Goal: Task Accomplishment & Management: Complete application form

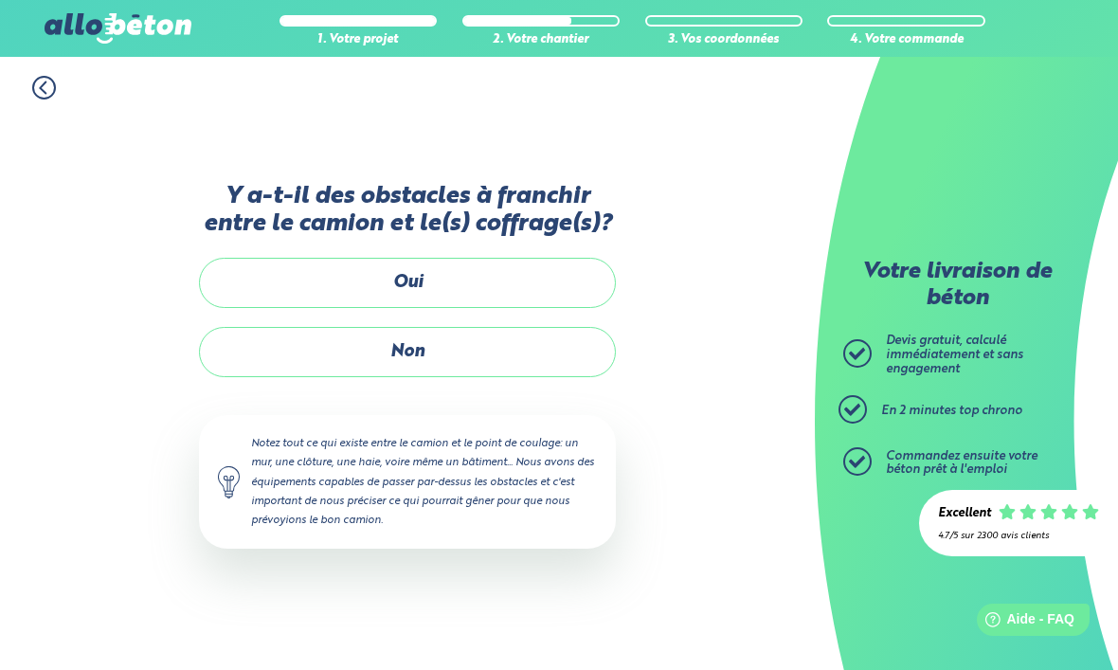
click at [535, 328] on label "Non" at bounding box center [407, 352] width 417 height 50
click at [0, 0] on input "Non" at bounding box center [0, 0] width 0 height 0
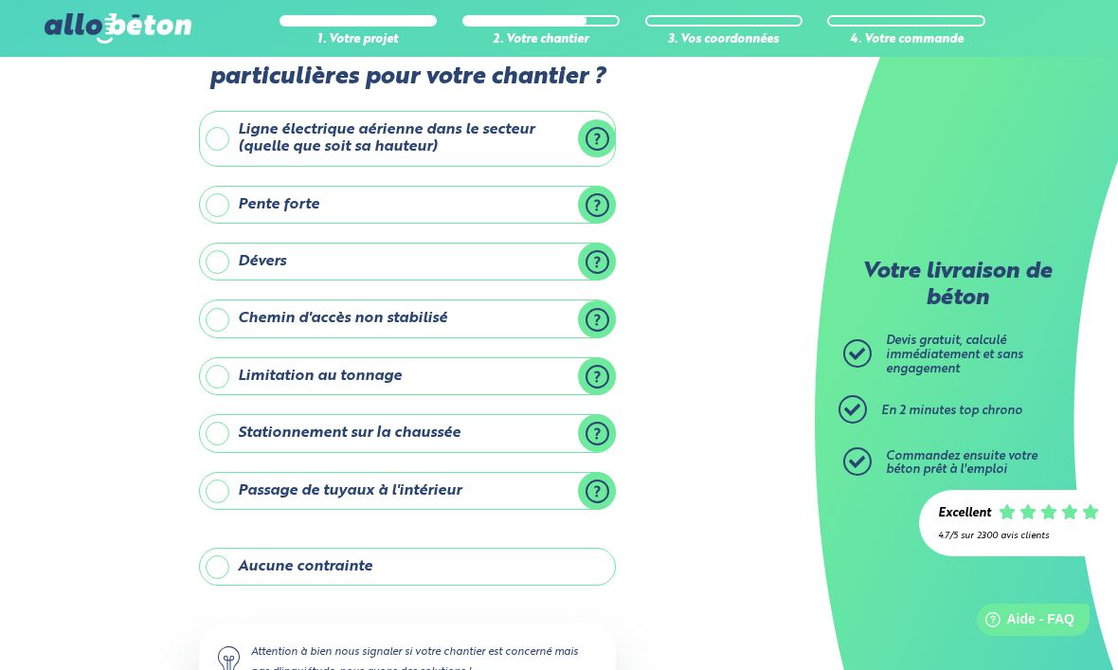
scroll to position [53, 0]
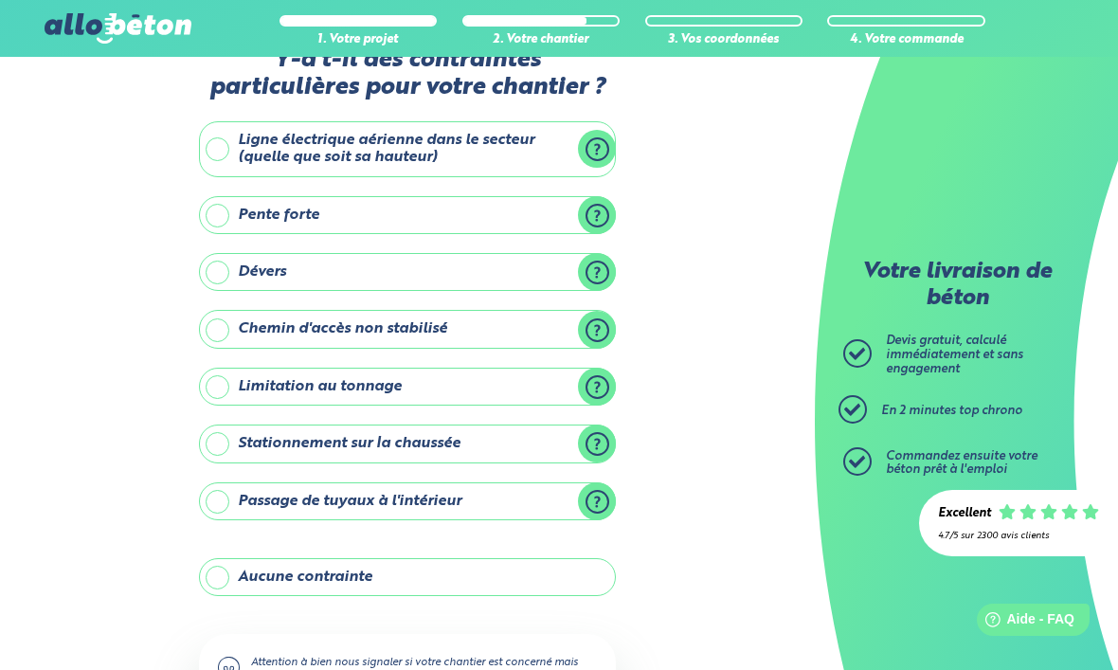
click at [532, 570] on label "Aucune contrainte" at bounding box center [407, 577] width 417 height 38
click at [0, 0] on input "Aucune contrainte" at bounding box center [0, 0] width 0 height 0
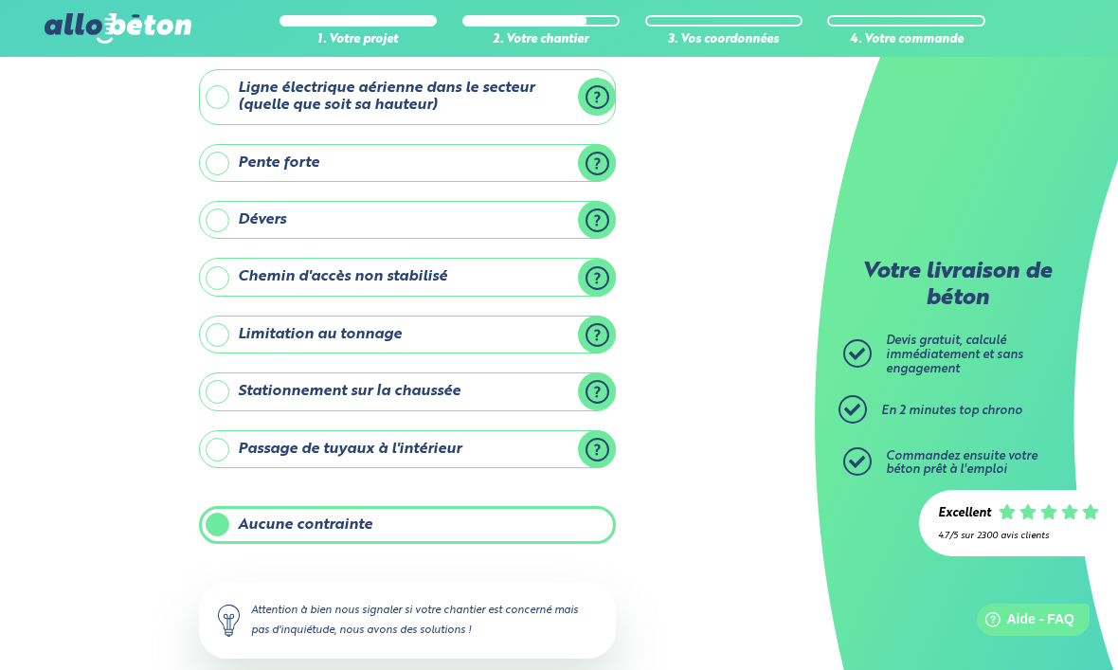
scroll to position [140, 0]
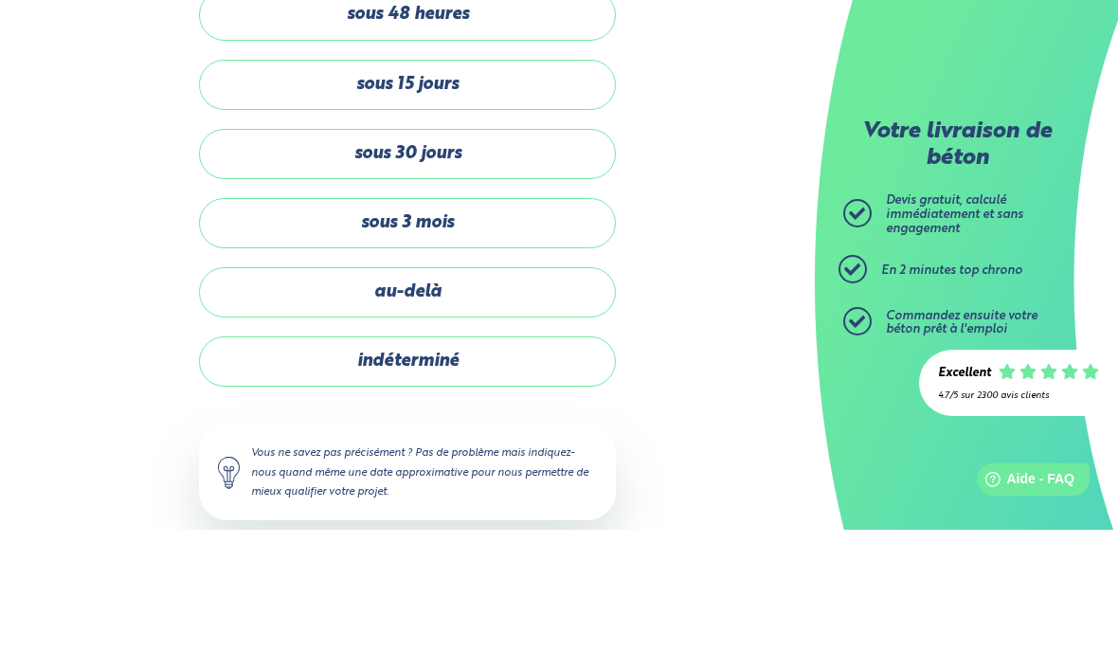
scroll to position [63, 0]
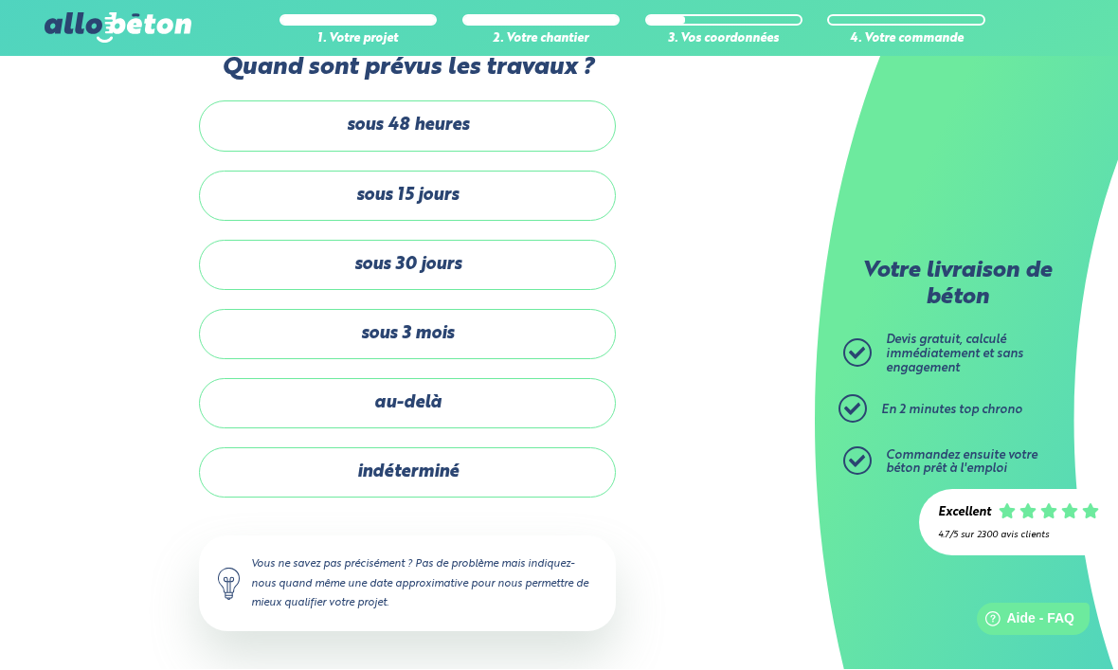
click at [530, 448] on label "indéterminé" at bounding box center [407, 473] width 417 height 50
click at [0, 0] on input "indéterminé" at bounding box center [0, 0] width 0 height 0
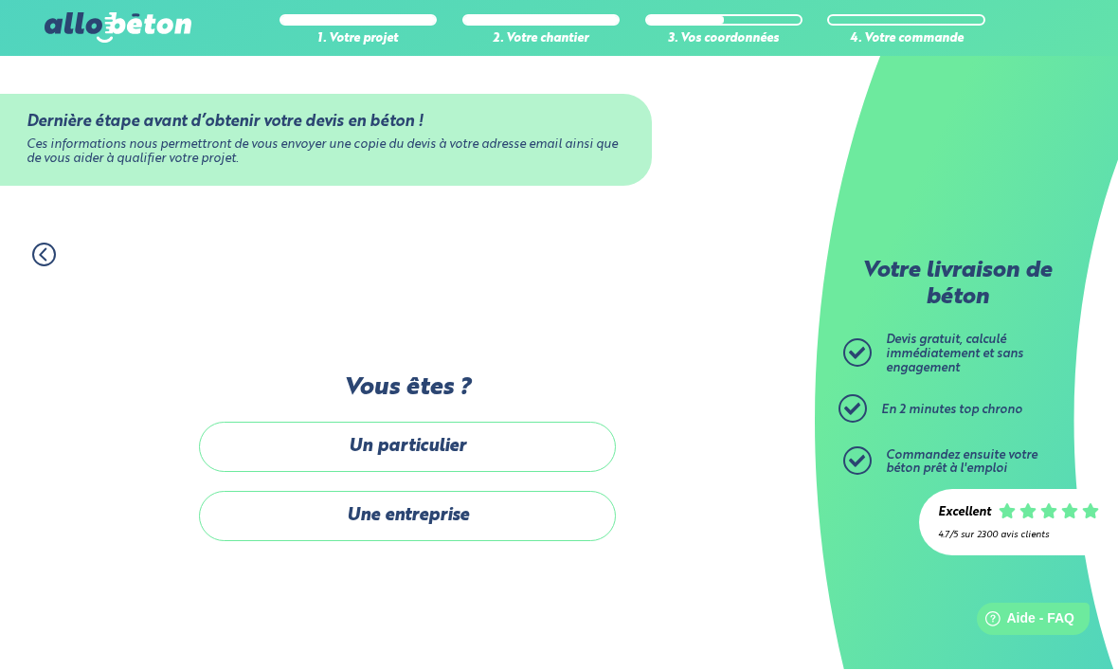
click at [537, 422] on label "Un particulier" at bounding box center [407, 447] width 417 height 50
click at [0, 0] on input "Un particulier" at bounding box center [0, 0] width 0 height 0
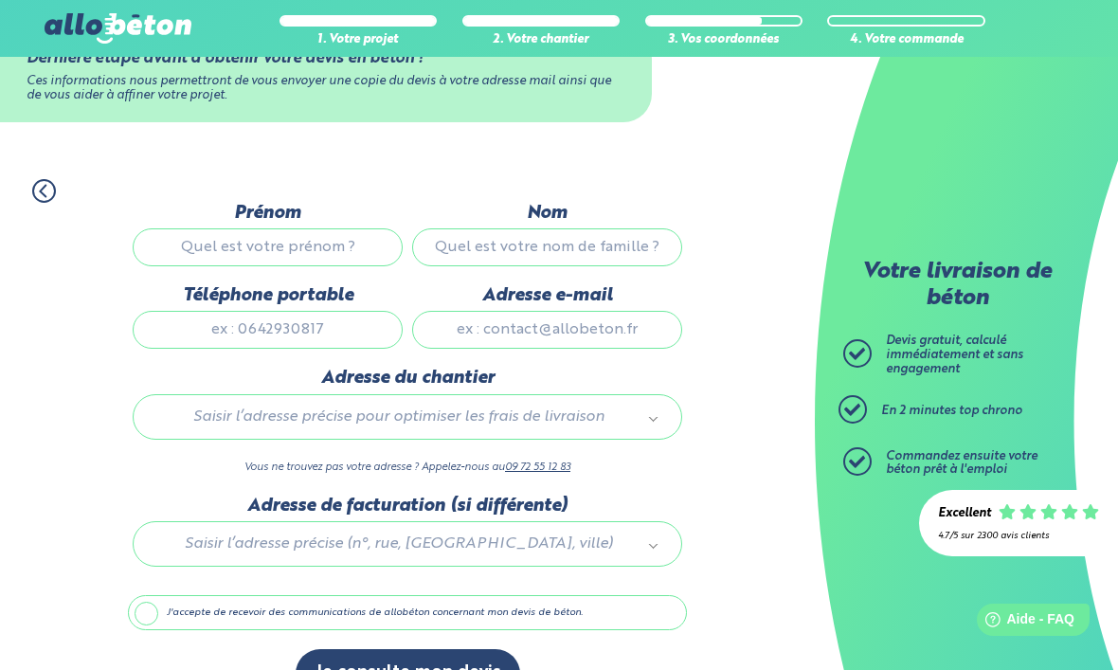
click at [353, 255] on input "Prénom" at bounding box center [268, 247] width 270 height 38
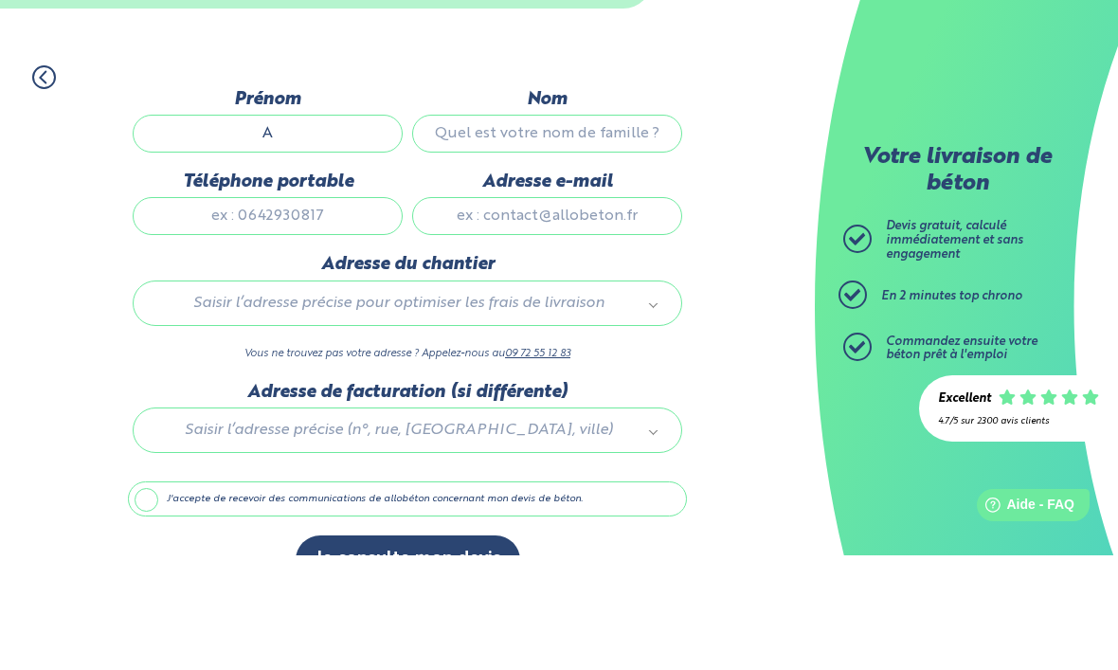
type input "A"
click at [539, 229] on input "Nom" at bounding box center [547, 248] width 270 height 38
type input "M"
click at [325, 312] on input "Téléphone portable" at bounding box center [268, 331] width 270 height 38
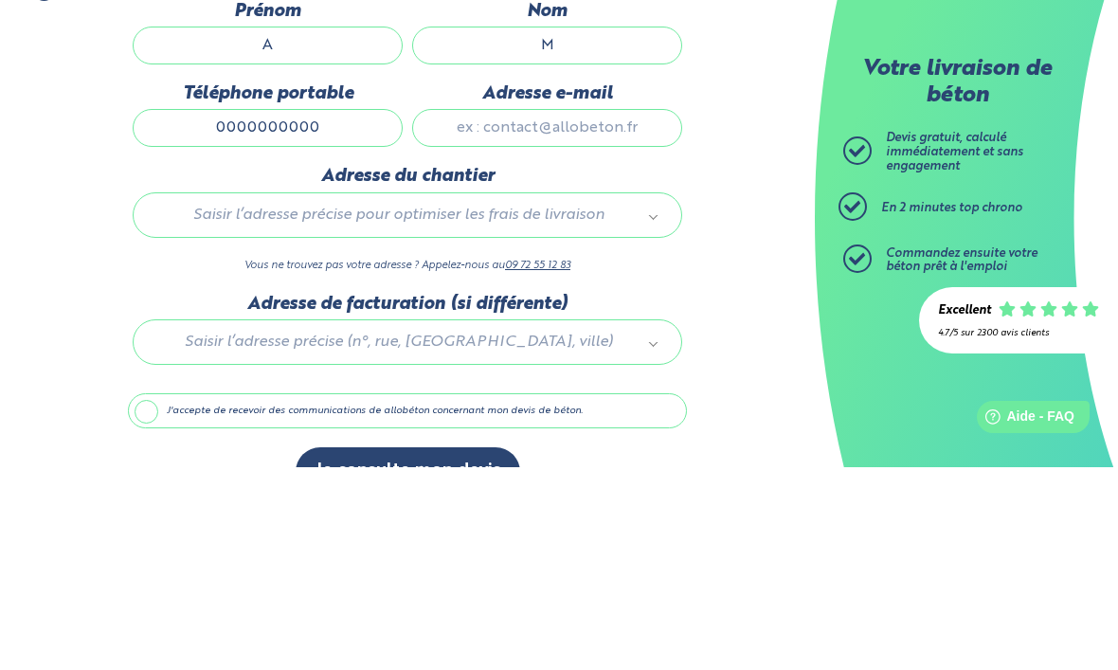
type input "0000000000"
click at [635, 312] on input "Adresse e-mail" at bounding box center [547, 331] width 270 height 38
type input "am"
type input "am.monts37@gmail.com"
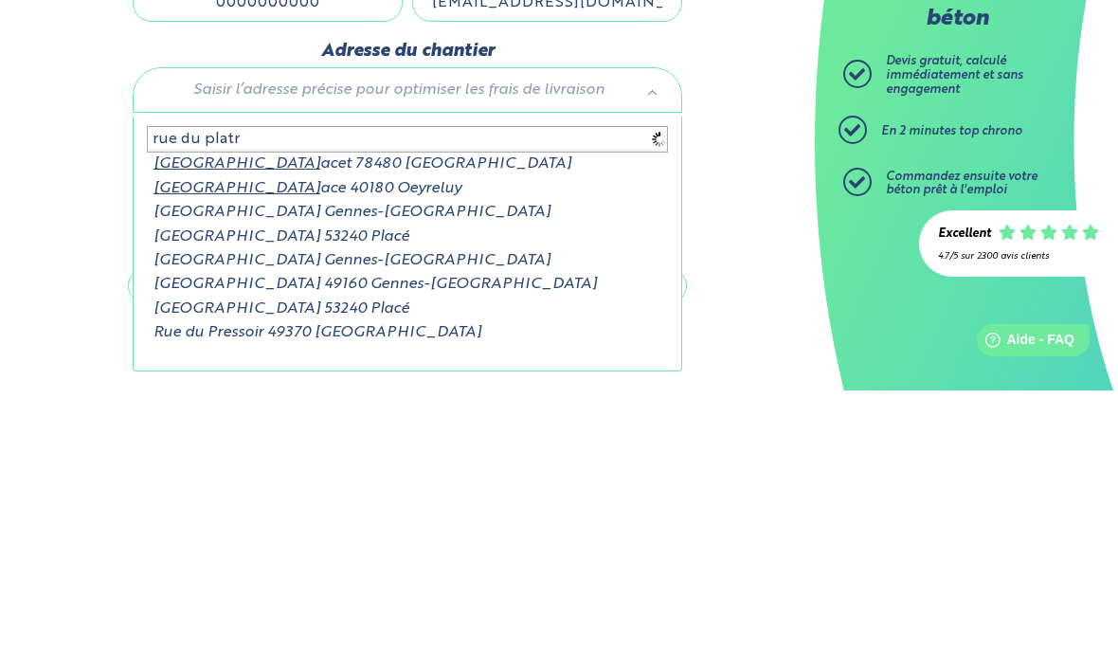
type input "rue du platri"
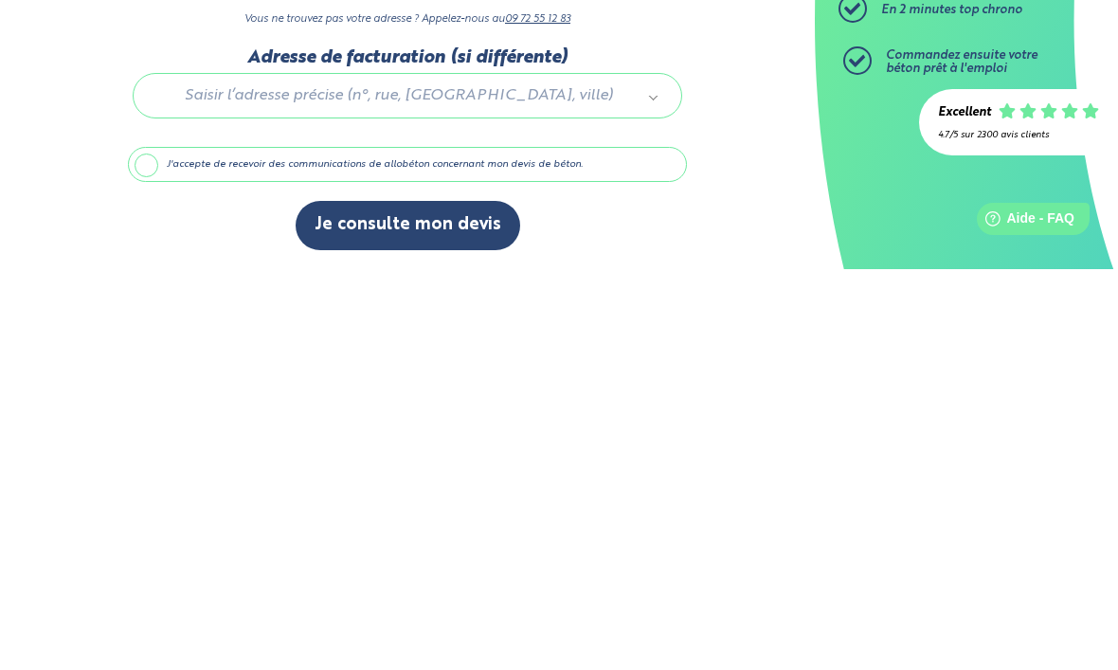
click at [474, 601] on button "Je consulte mon devis" at bounding box center [407, 625] width 224 height 48
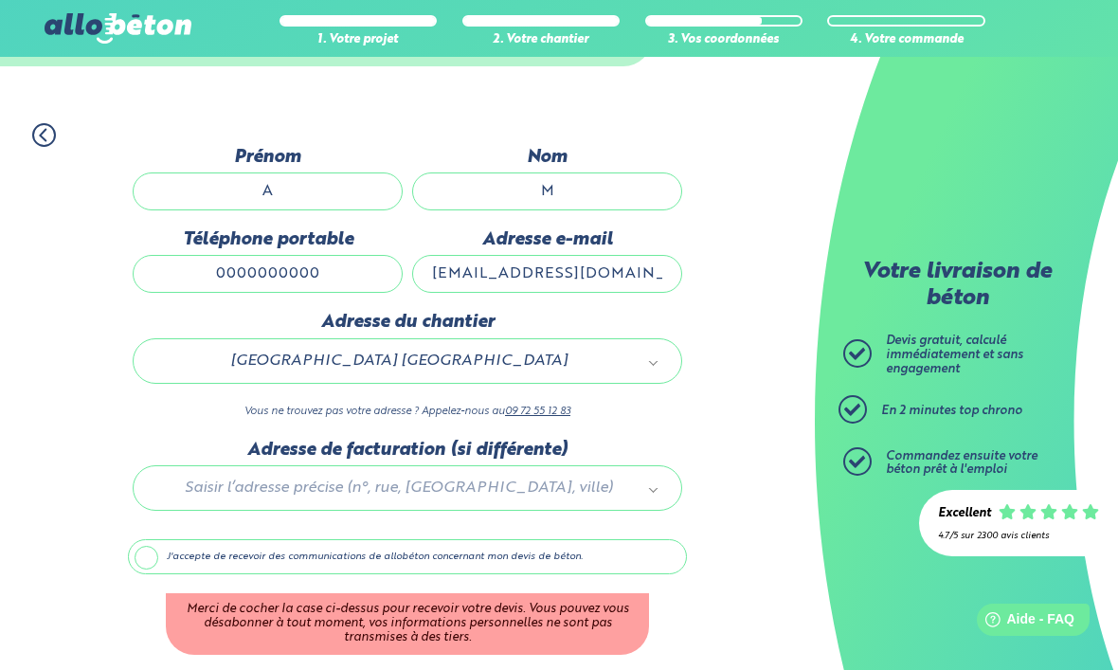
click at [537, 568] on label "J'accepte de recevoir des communications de allobéton concernant mon devis de b…" at bounding box center [407, 557] width 559 height 36
click at [0, 0] on input "J'accepte de recevoir des communications de allobéton concernant mon devis de b…" at bounding box center [0, 0] width 0 height 0
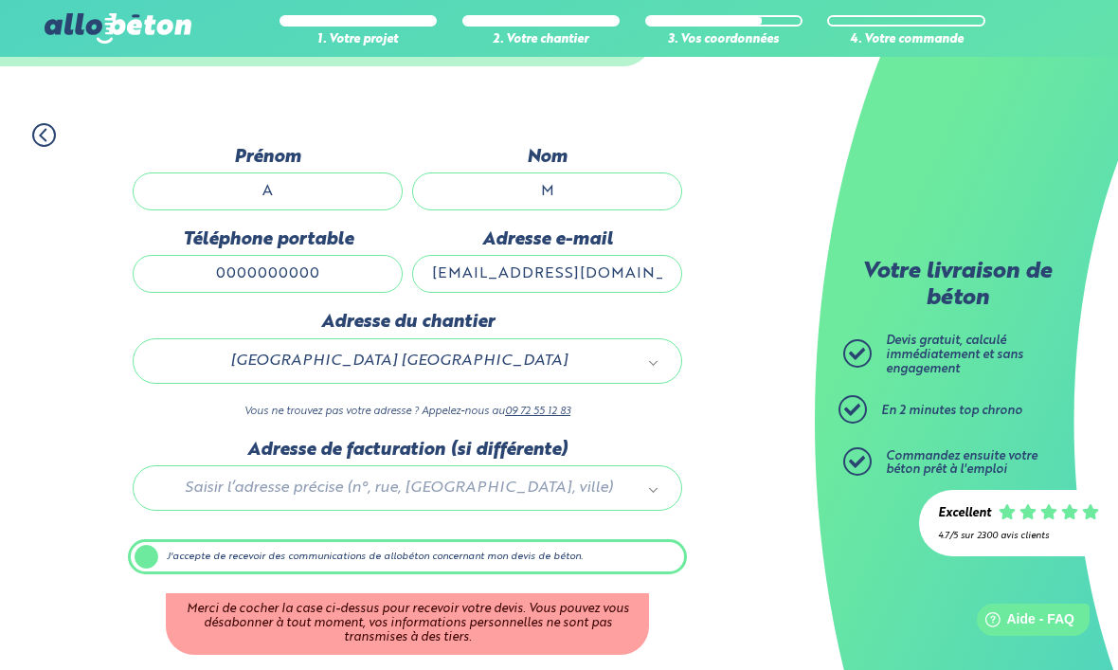
scroll to position [119, 0]
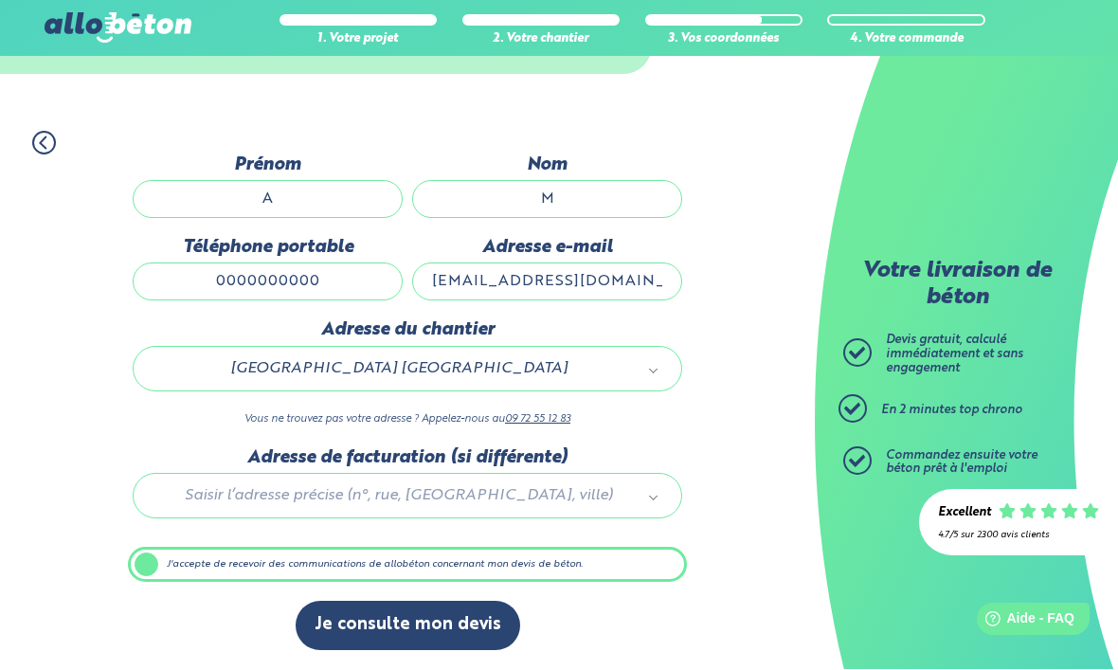
click at [433, 620] on button "Je consulte mon devis" at bounding box center [407, 625] width 224 height 48
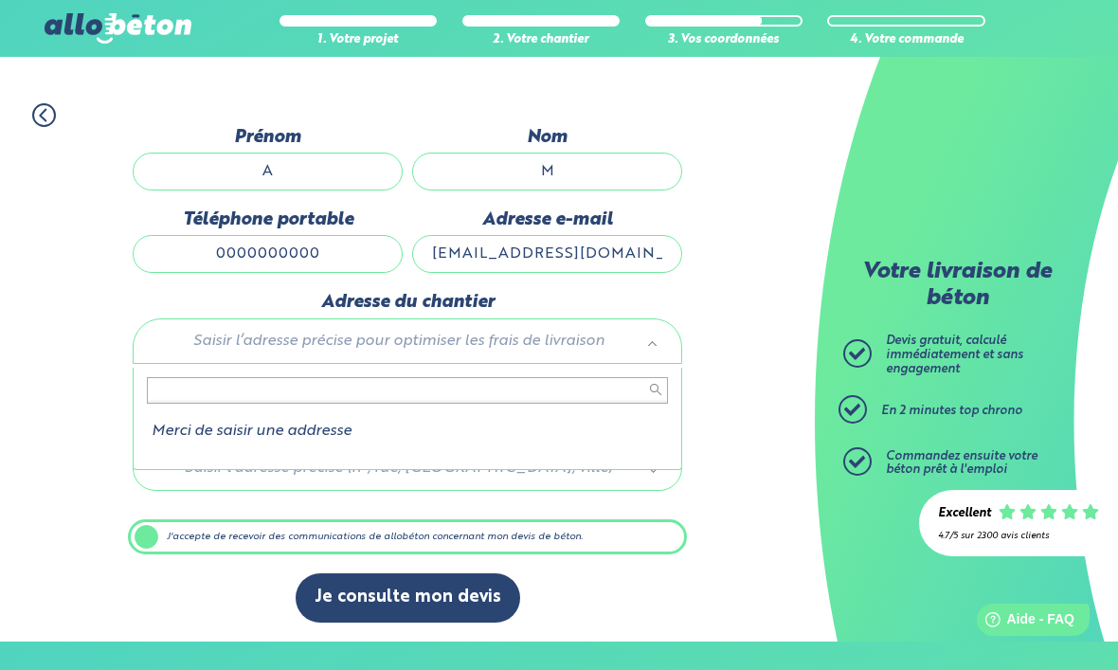
scroll to position [139, 0]
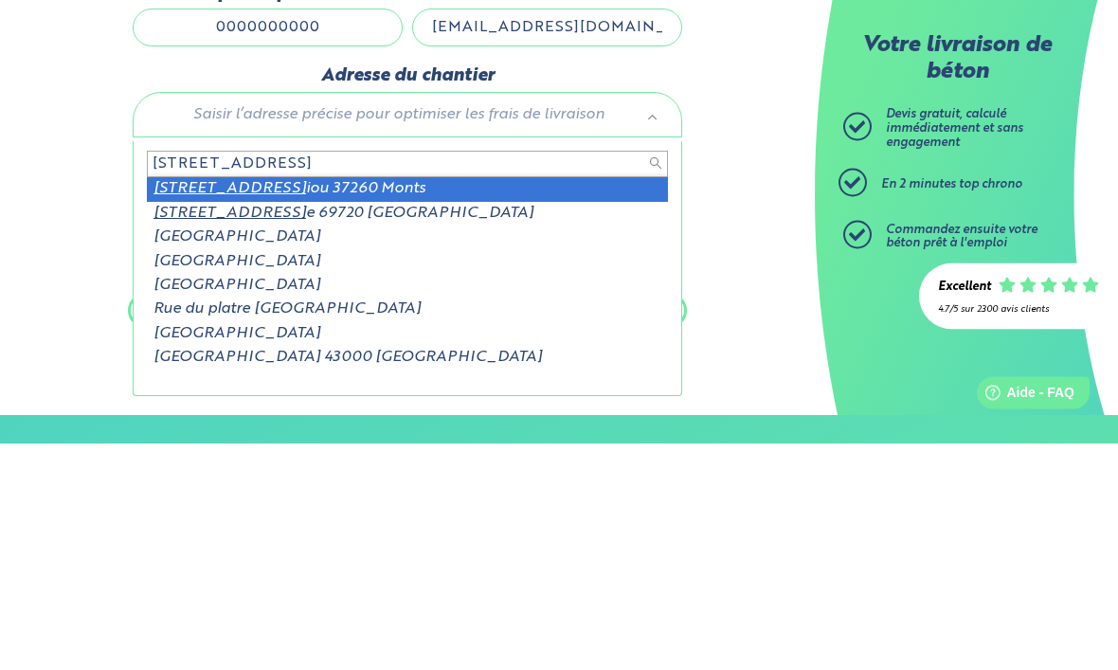
type input "[STREET_ADDRESS]"
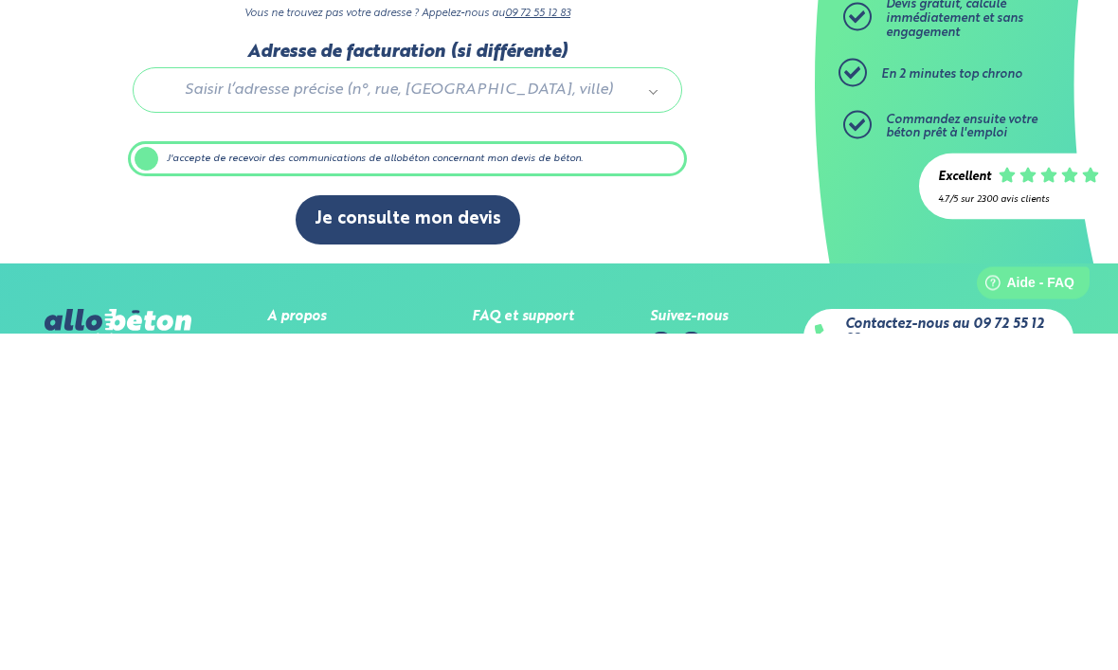
click at [441, 532] on button "Je consulte mon devis" at bounding box center [407, 556] width 224 height 48
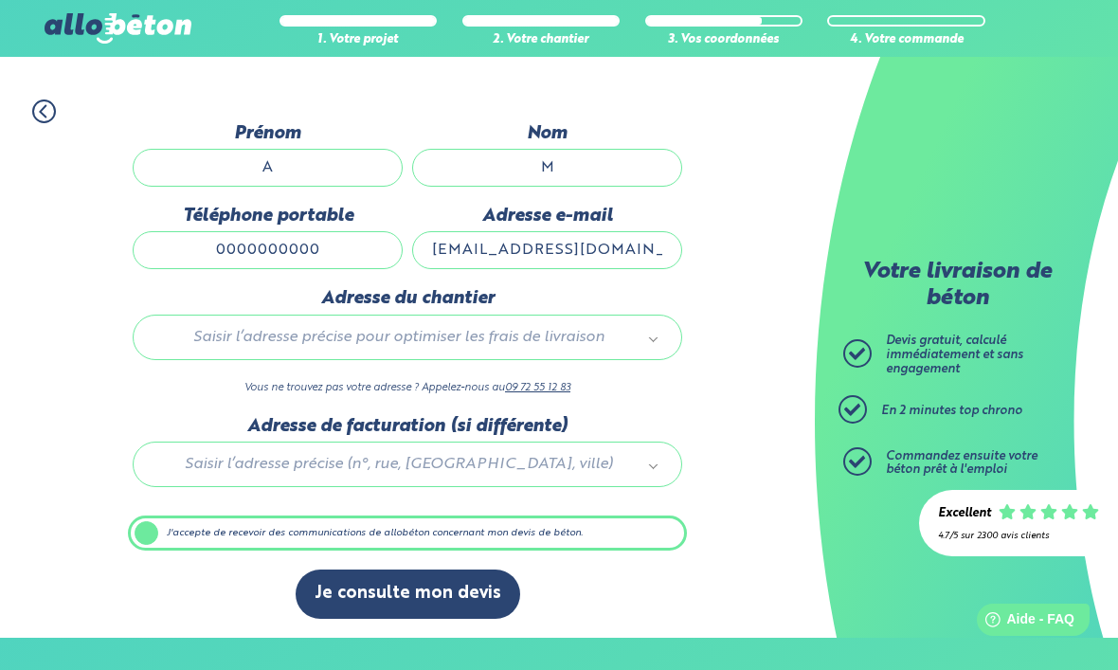
scroll to position [141, 0]
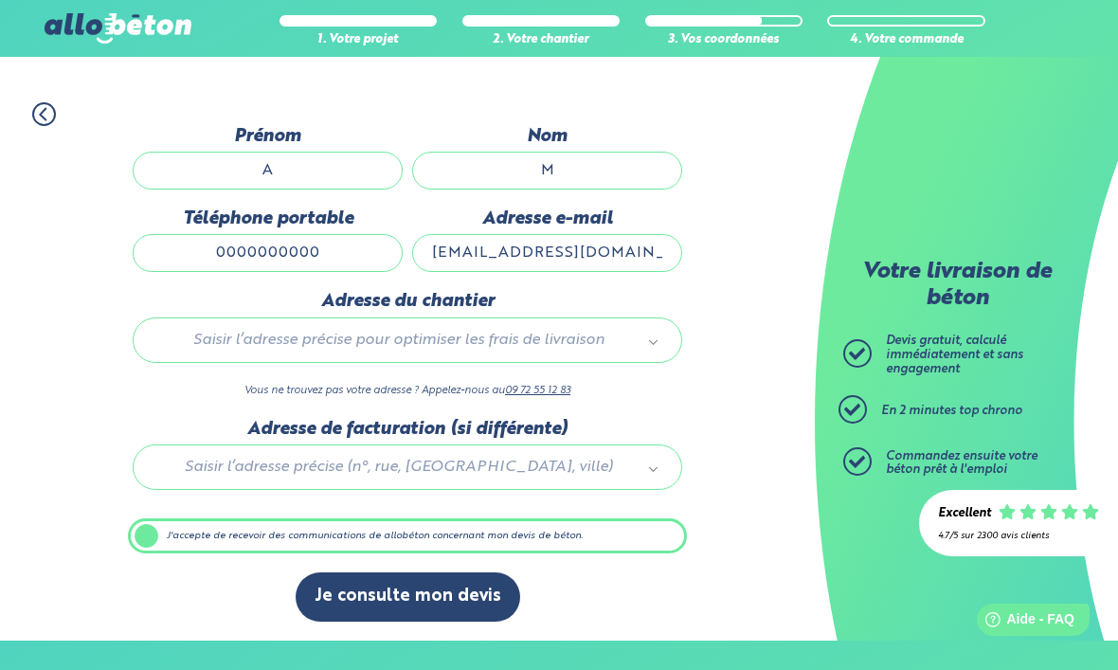
click at [152, 538] on label "J'accepte de recevoir des communications de allobéton concernant mon devis de b…" at bounding box center [407, 536] width 559 height 36
click at [0, 0] on input "J'accepte de recevoir des communications de allobéton concernant mon devis de b…" at bounding box center [0, 0] width 0 height 0
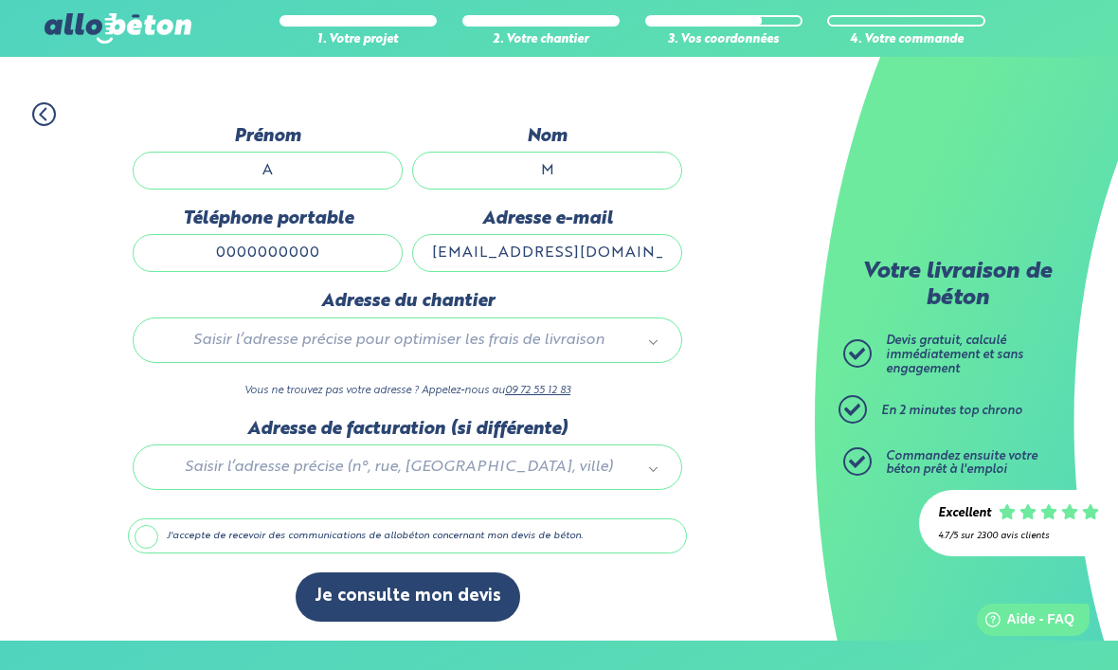
click at [147, 546] on label "J'accepte de recevoir des communications de allobéton concernant mon devis de b…" at bounding box center [407, 536] width 559 height 36
click at [0, 0] on input "J'accepte de recevoir des communications de allobéton concernant mon devis de b…" at bounding box center [0, 0] width 0 height 0
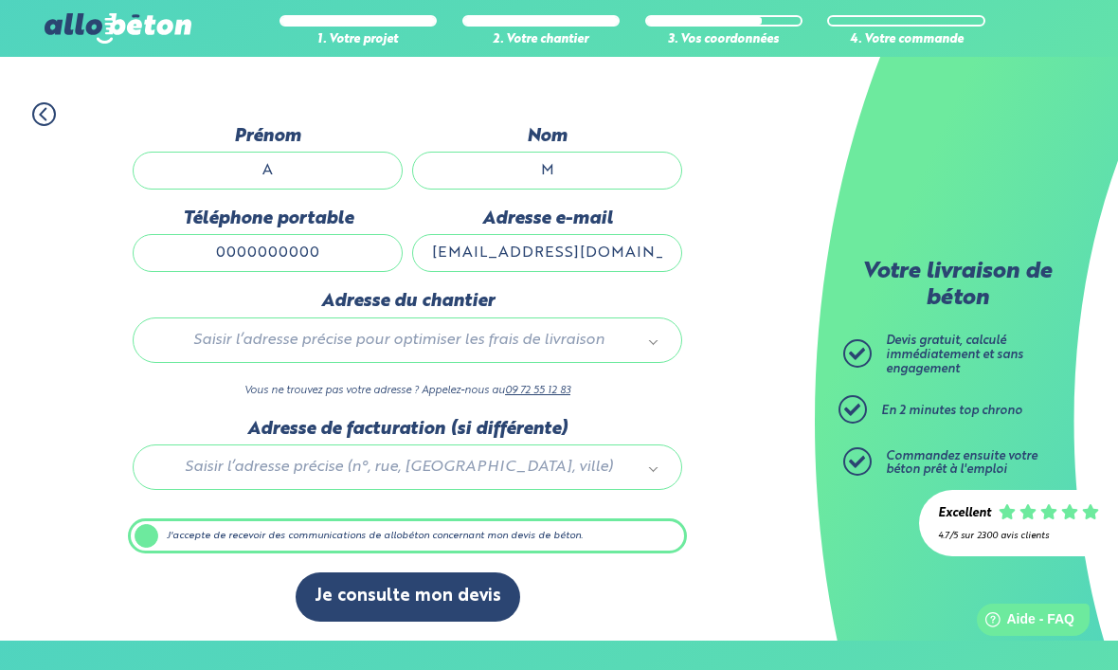
click at [659, 332] on div "Saisir l’adresse précise pour optimiser les frais de livraison" at bounding box center [407, 339] width 549 height 45
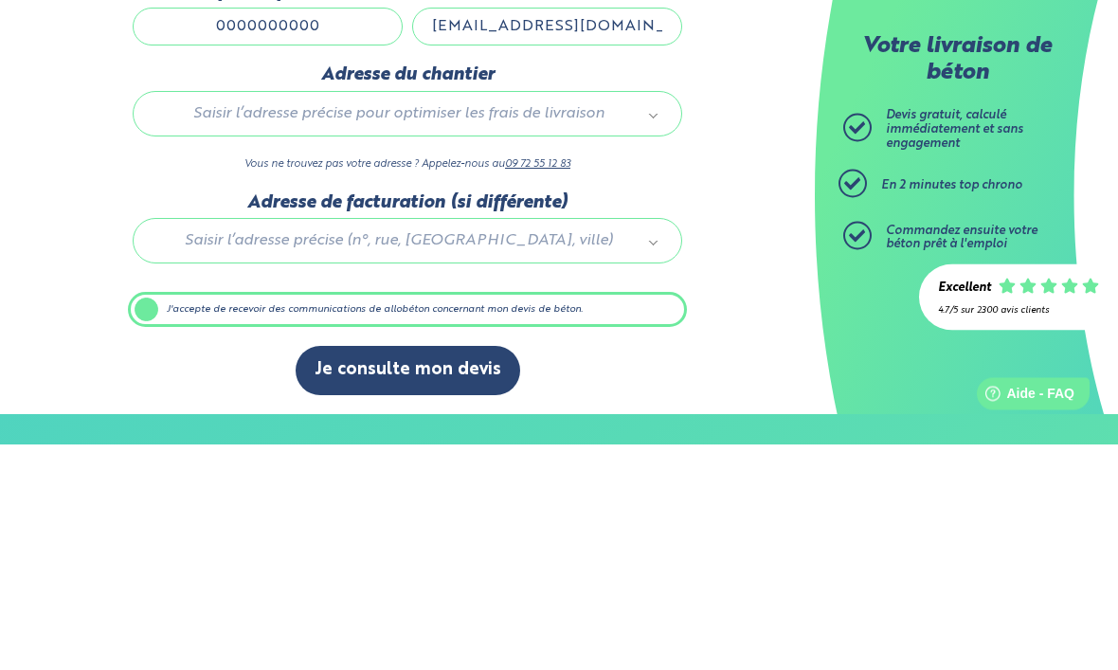
click at [258, 234] on input "0000000000" at bounding box center [268, 253] width 270 height 38
click at [231, 234] on input "0000000000" at bounding box center [268, 253] width 270 height 38
click at [234, 234] on input "0000000000" at bounding box center [268, 253] width 270 height 38
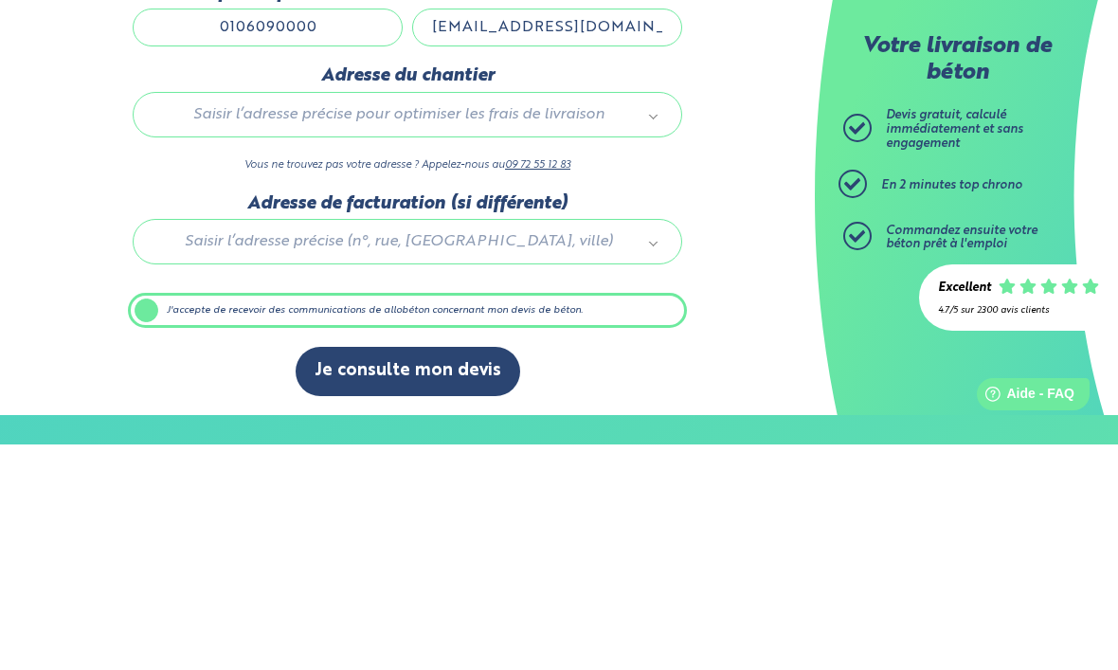
type input "0106090000"
click at [582, 317] on div "Saisir l’adresse précise pour optimiser les frais de livraison" at bounding box center [407, 339] width 549 height 45
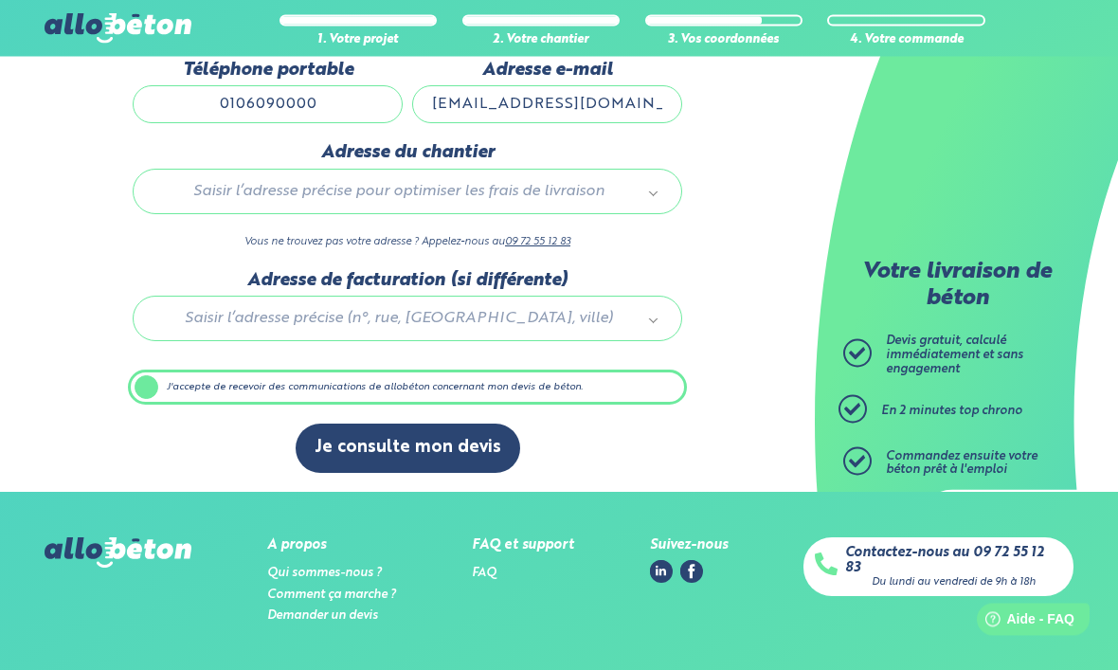
click at [283, 109] on input "0106090000" at bounding box center [268, 105] width 270 height 38
click at [267, 106] on input "0106090000" at bounding box center [268, 105] width 270 height 38
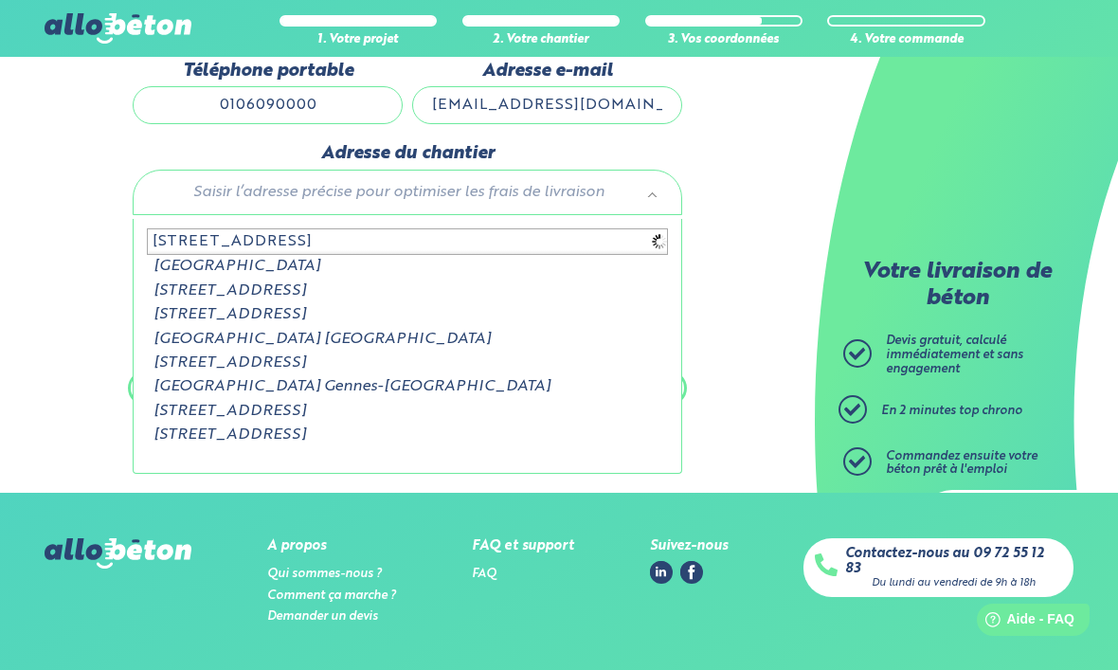
type input "25 rue du platr"
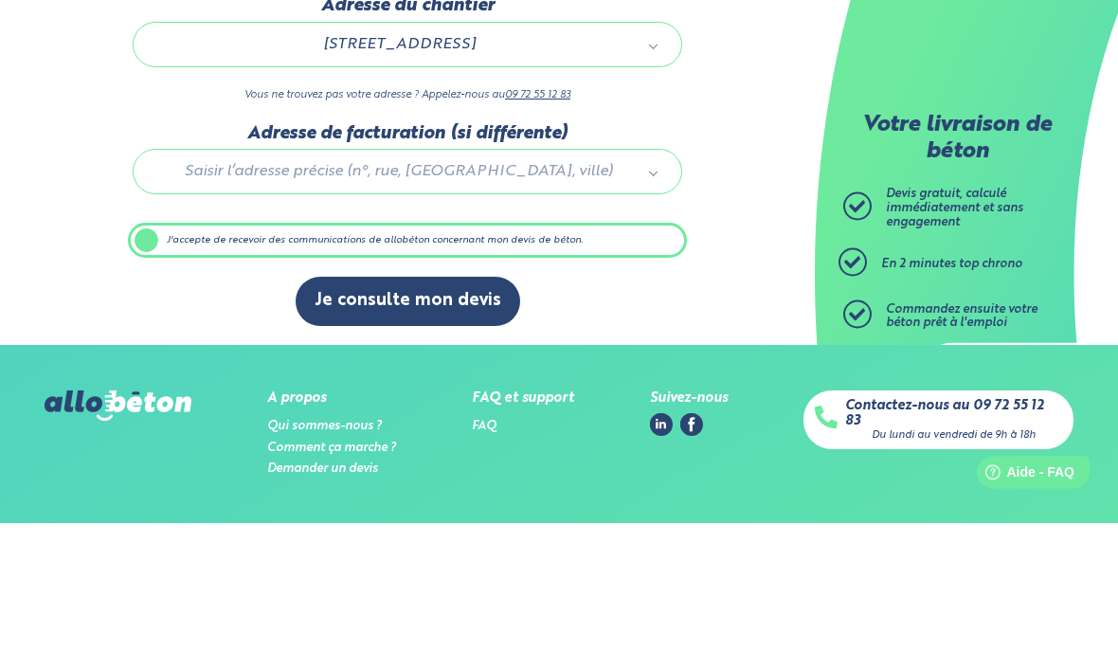
click at [442, 424] on button "Je consulte mon devis" at bounding box center [407, 448] width 224 height 48
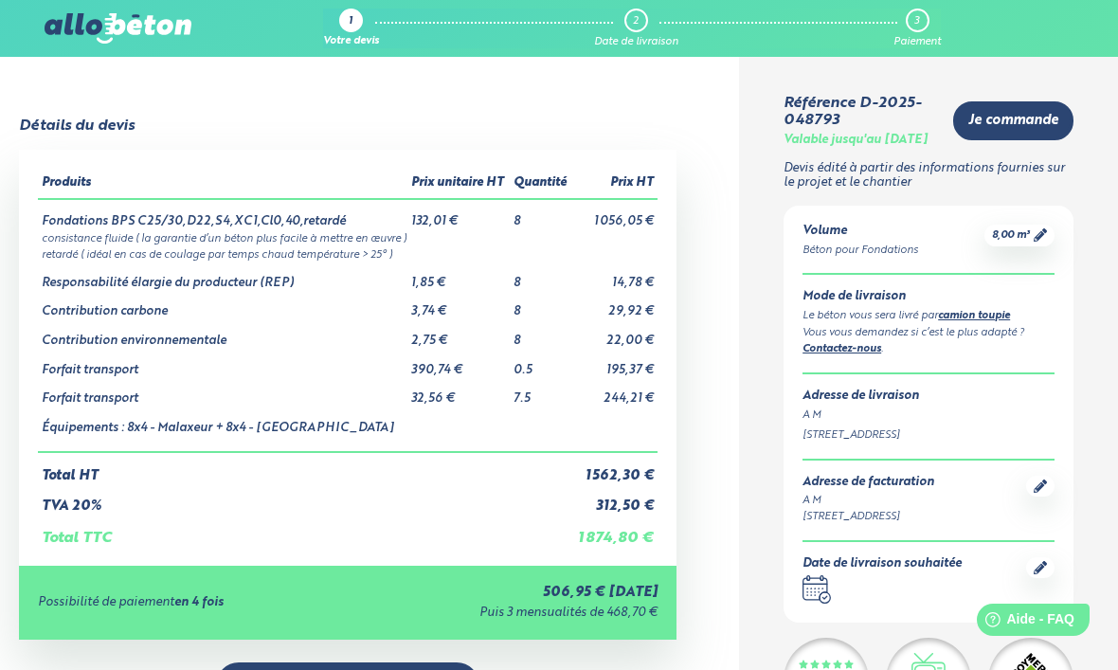
click at [1033, 241] on icon at bounding box center [1039, 234] width 13 height 13
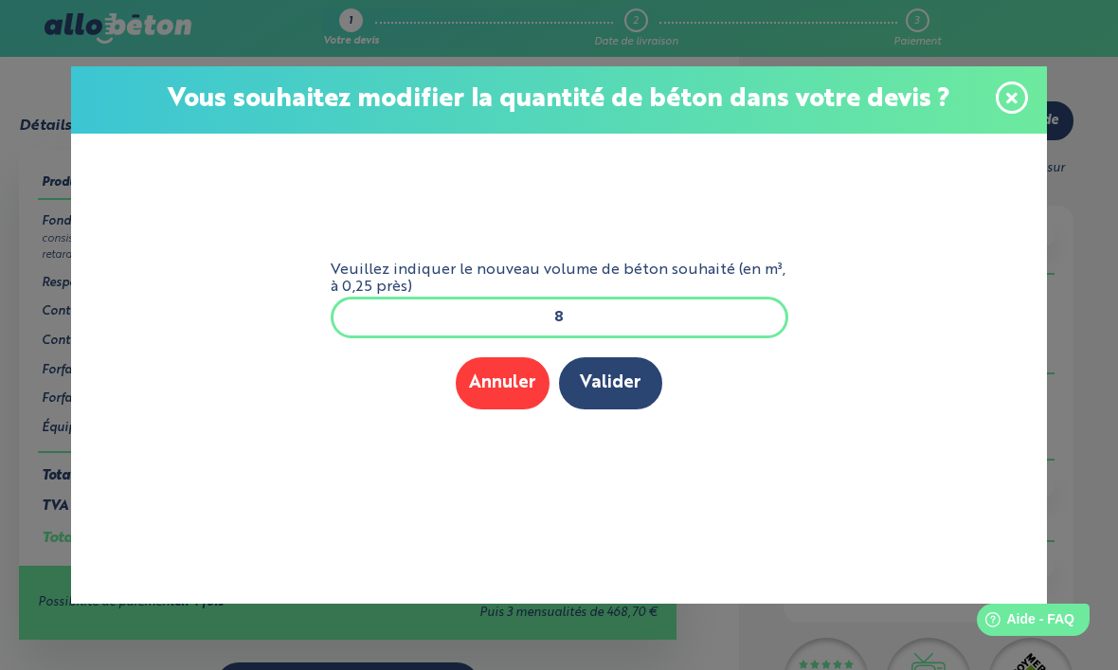
click at [602, 313] on input "8" at bounding box center [559, 317] width 457 height 42
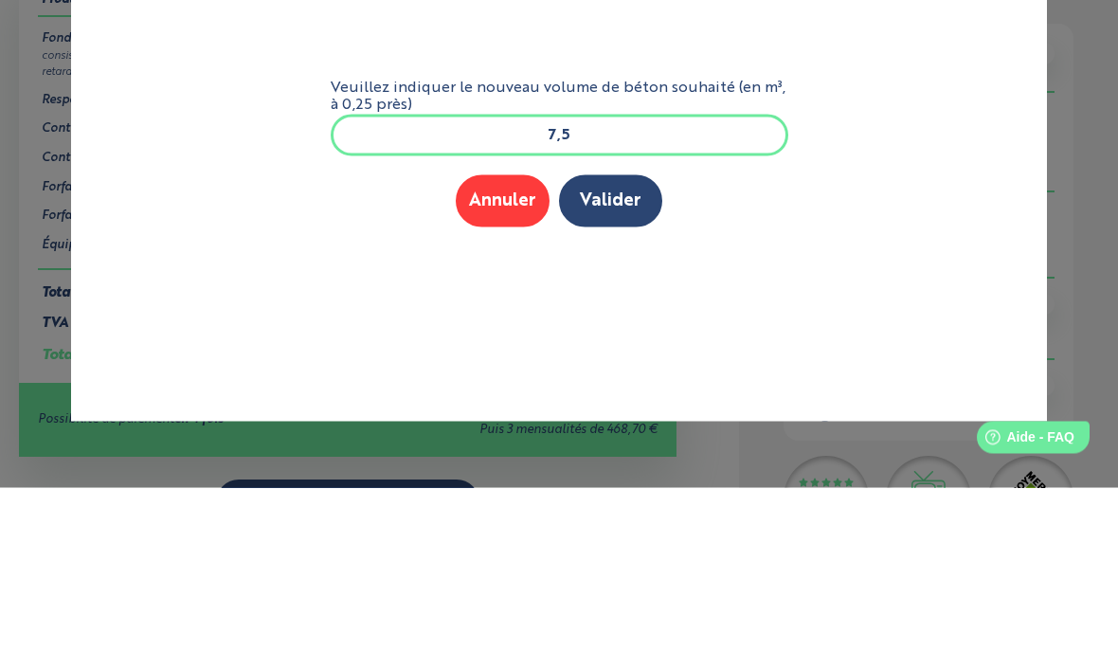
type input "7,5"
click at [623, 357] on button "Valider" at bounding box center [610, 383] width 103 height 52
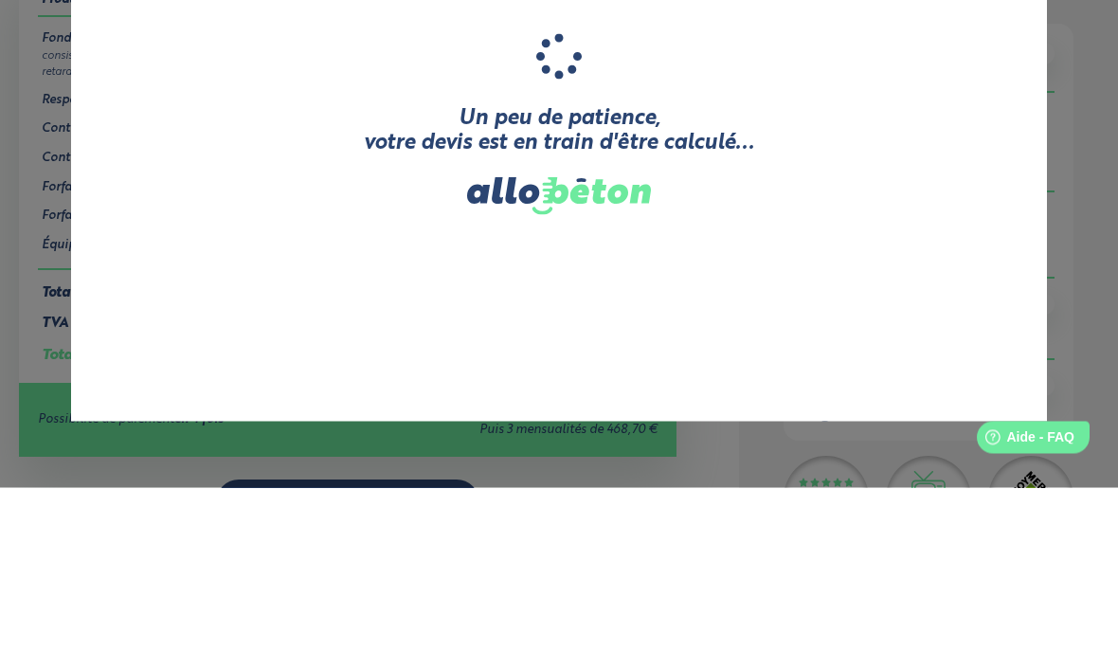
scroll to position [183, 0]
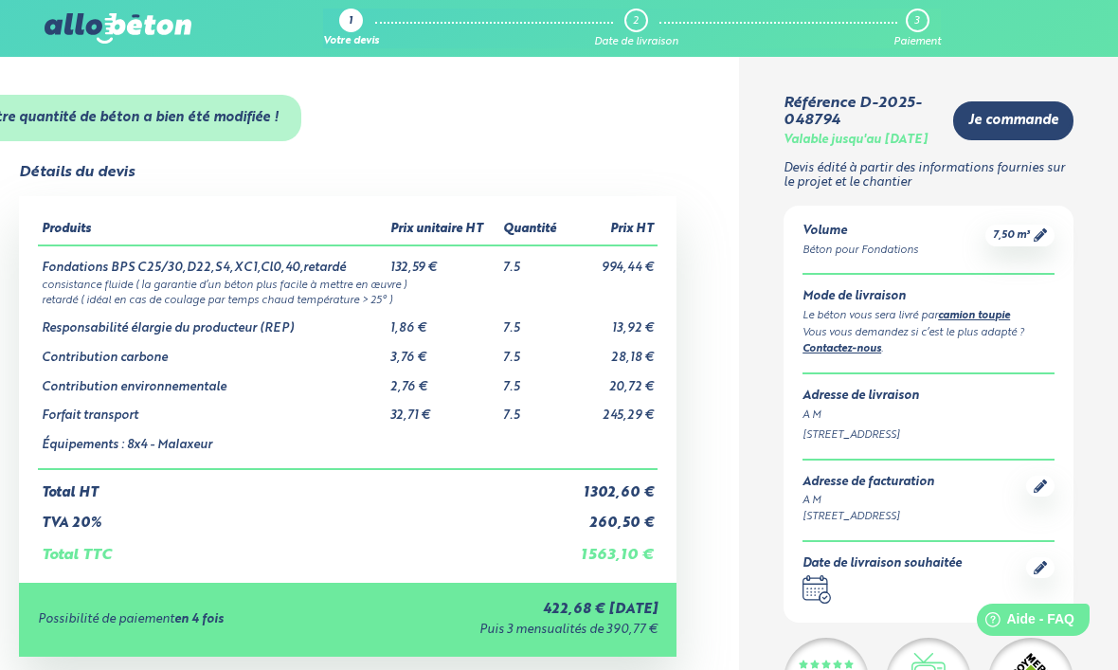
click at [355, 33] on link "1 Votre devis" at bounding box center [351, 29] width 56 height 40
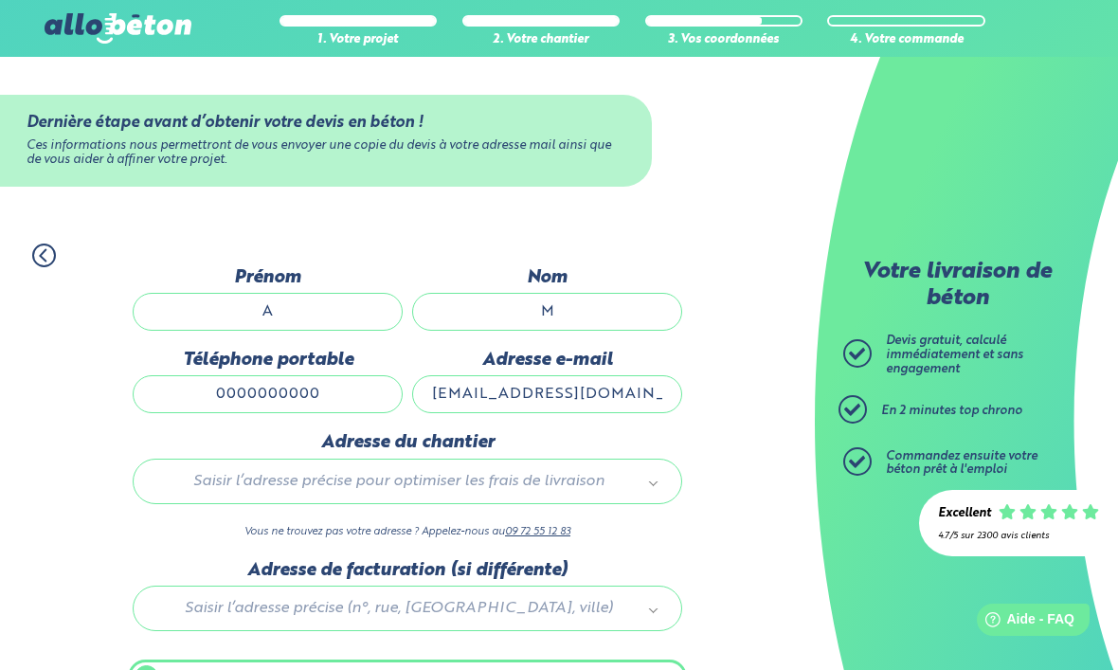
click at [54, 243] on icon at bounding box center [44, 255] width 24 height 24
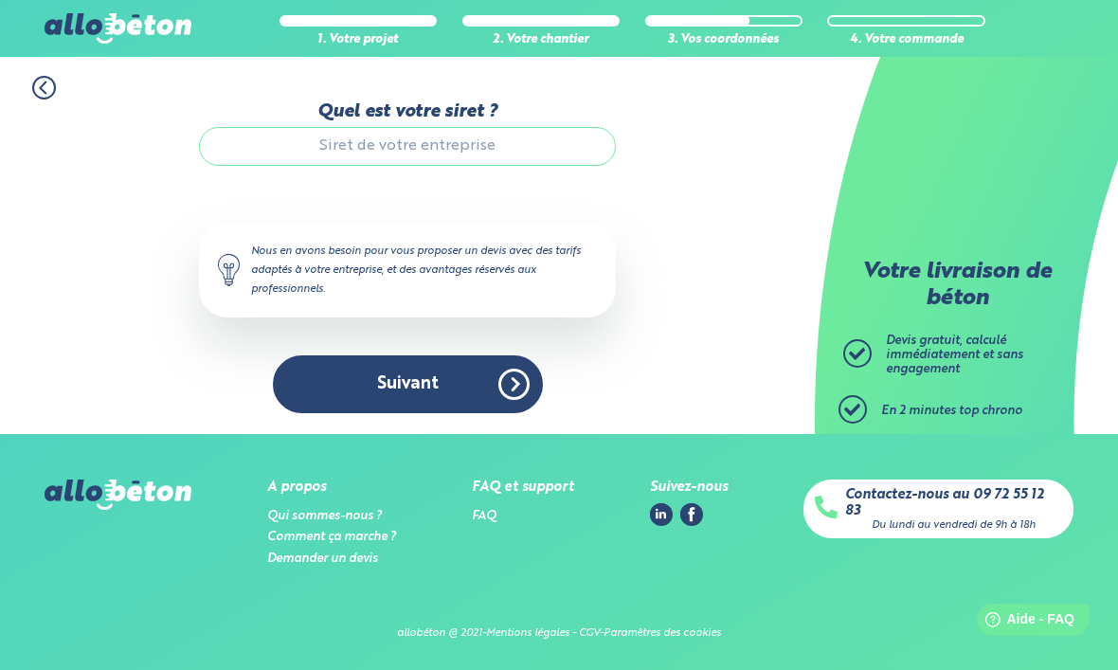
click at [41, 90] on icon at bounding box center [44, 88] width 24 height 24
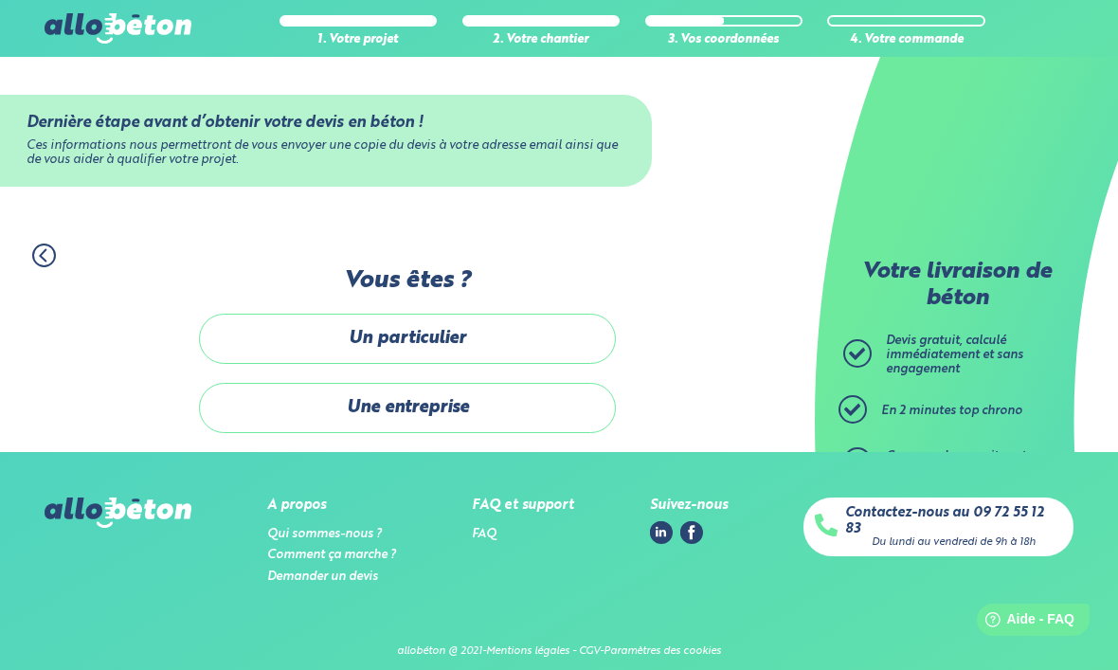
click at [377, 21] on div at bounding box center [357, 21] width 153 height 8
click at [376, 25] on div at bounding box center [357, 20] width 157 height 11
click at [55, 248] on circle at bounding box center [44, 255] width 22 height 22
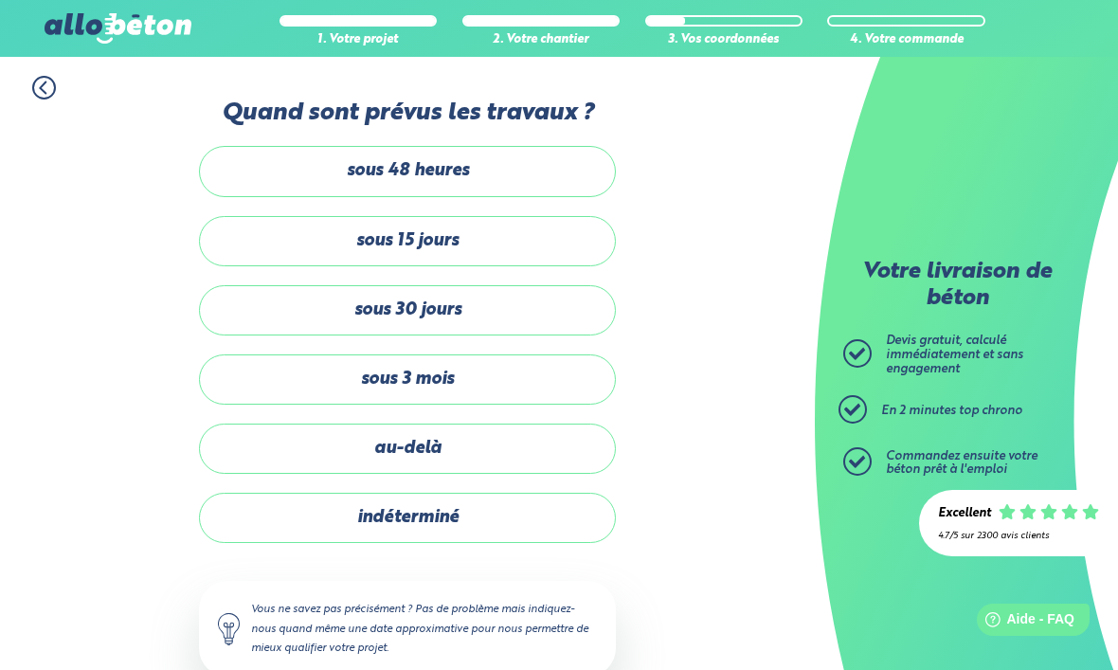
click at [513, 508] on label "indéterminé" at bounding box center [407, 517] width 417 height 50
click at [0, 0] on input "indéterminé" at bounding box center [0, 0] width 0 height 0
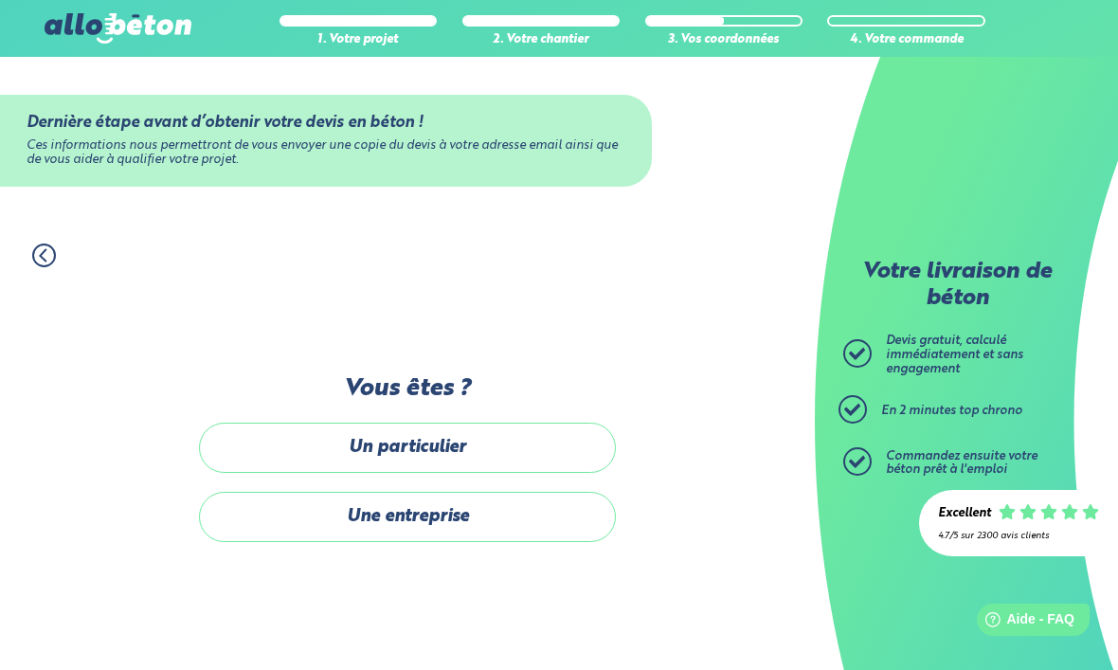
click at [546, 465] on label "Un particulier" at bounding box center [407, 447] width 417 height 50
click at [0, 0] on input "Un particulier" at bounding box center [0, 0] width 0 height 0
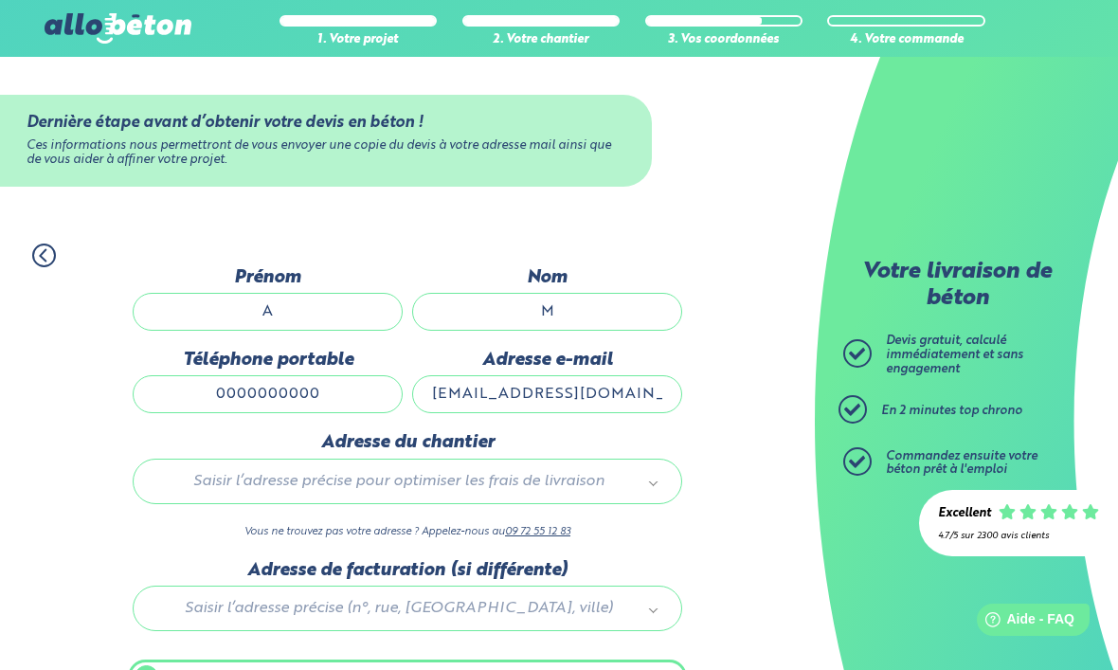
click at [56, 244] on icon at bounding box center [44, 255] width 24 height 24
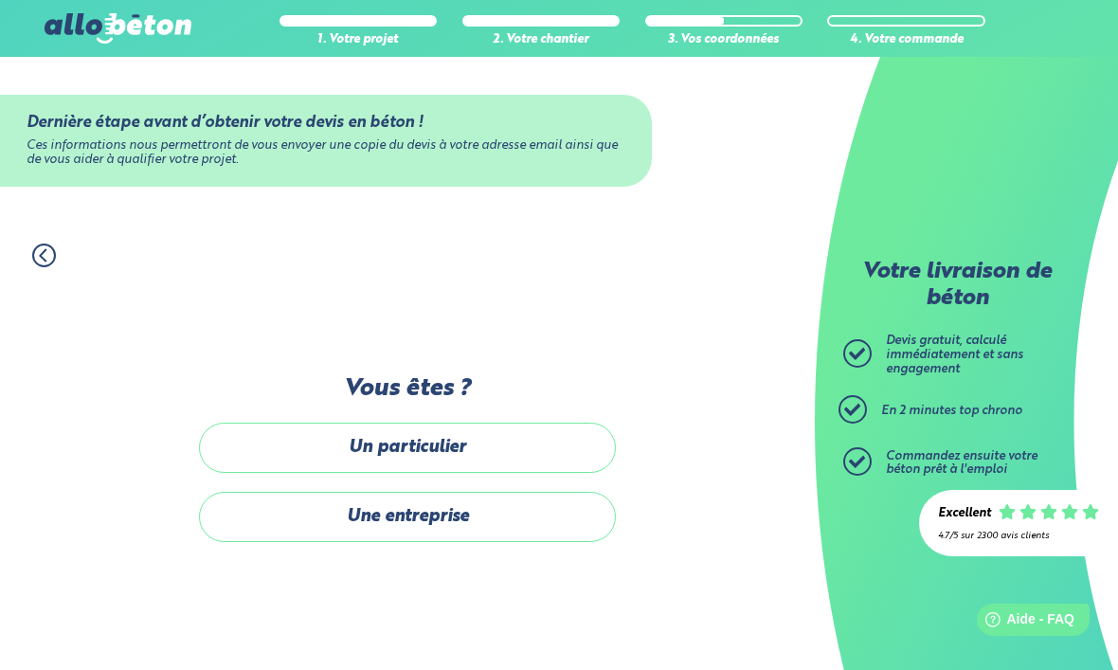
click at [37, 254] on icon at bounding box center [44, 255] width 24 height 24
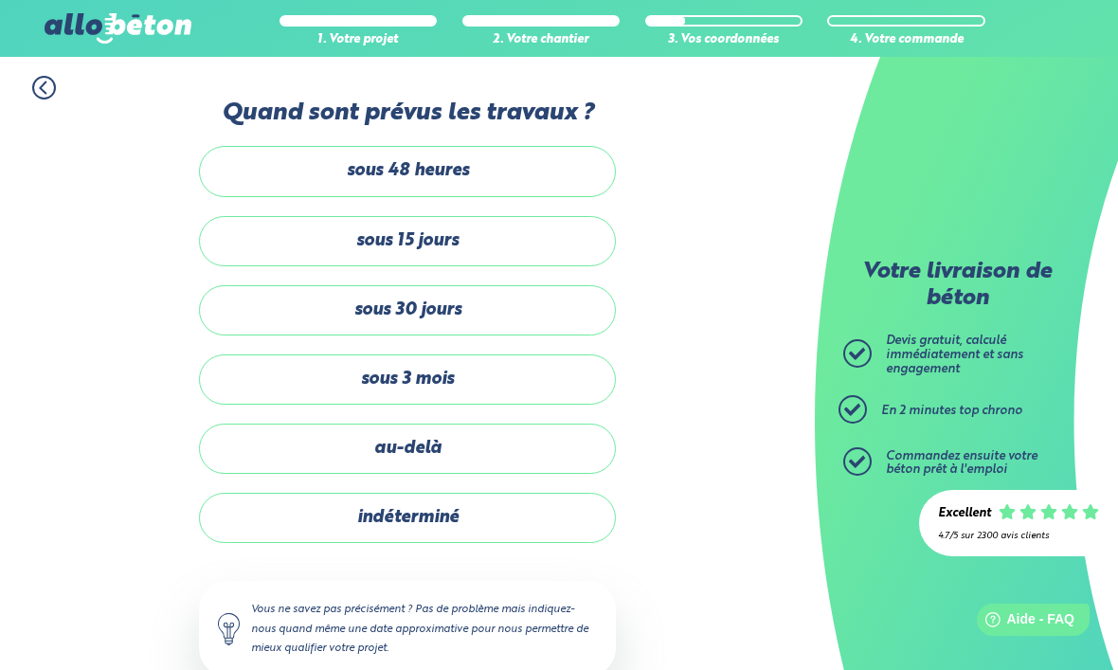
click at [47, 260] on div "1. Votre projet 2. Votre chantier 3. Vos coordonnées 4. Votre commande Quand so…" at bounding box center [407, 385] width 814 height 657
click at [34, 264] on div "1. Votre projet 2. Votre chantier 3. Vos coordonnées 4. Votre commande Quand so…" at bounding box center [407, 385] width 814 height 657
click at [44, 88] on icon at bounding box center [44, 88] width 24 height 24
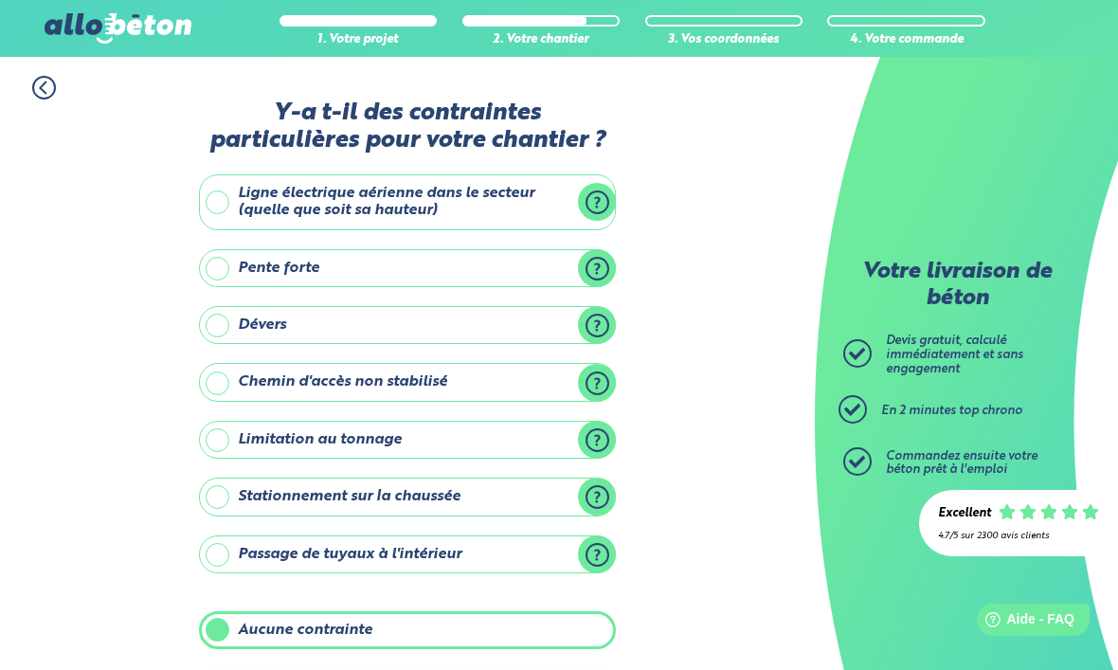
click at [45, 97] on icon at bounding box center [44, 88] width 24 height 24
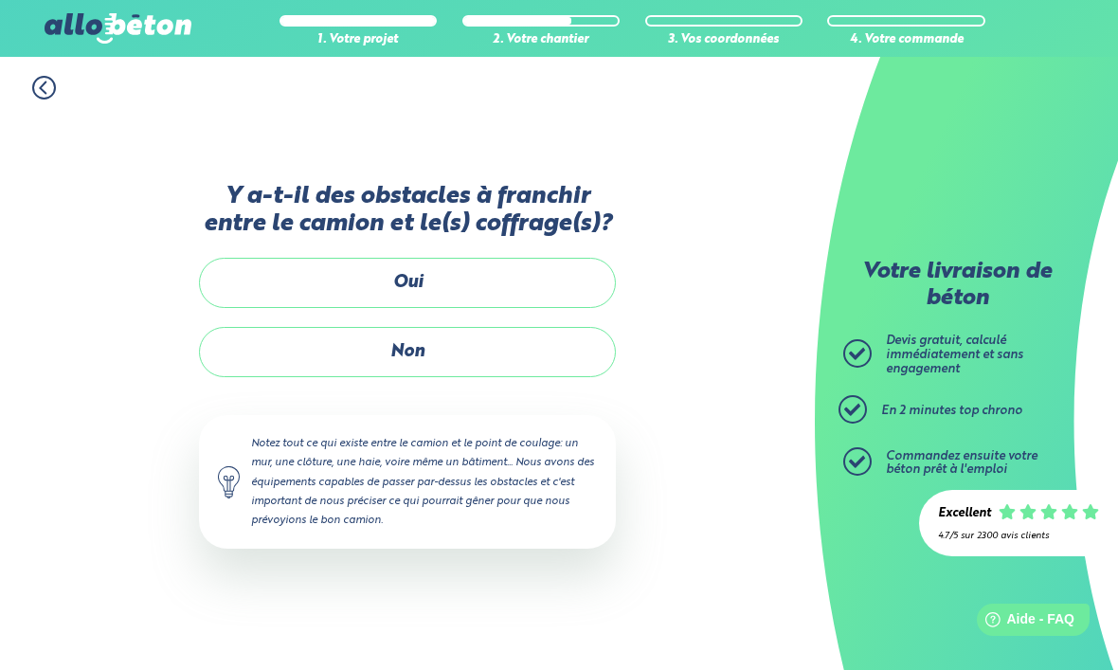
click at [49, 84] on icon at bounding box center [44, 88] width 24 height 24
click at [55, 88] on circle at bounding box center [44, 88] width 22 height 22
click at [43, 99] on span at bounding box center [44, 88] width 24 height 24
click at [53, 96] on circle at bounding box center [44, 88] width 22 height 22
click at [54, 89] on icon at bounding box center [44, 88] width 24 height 24
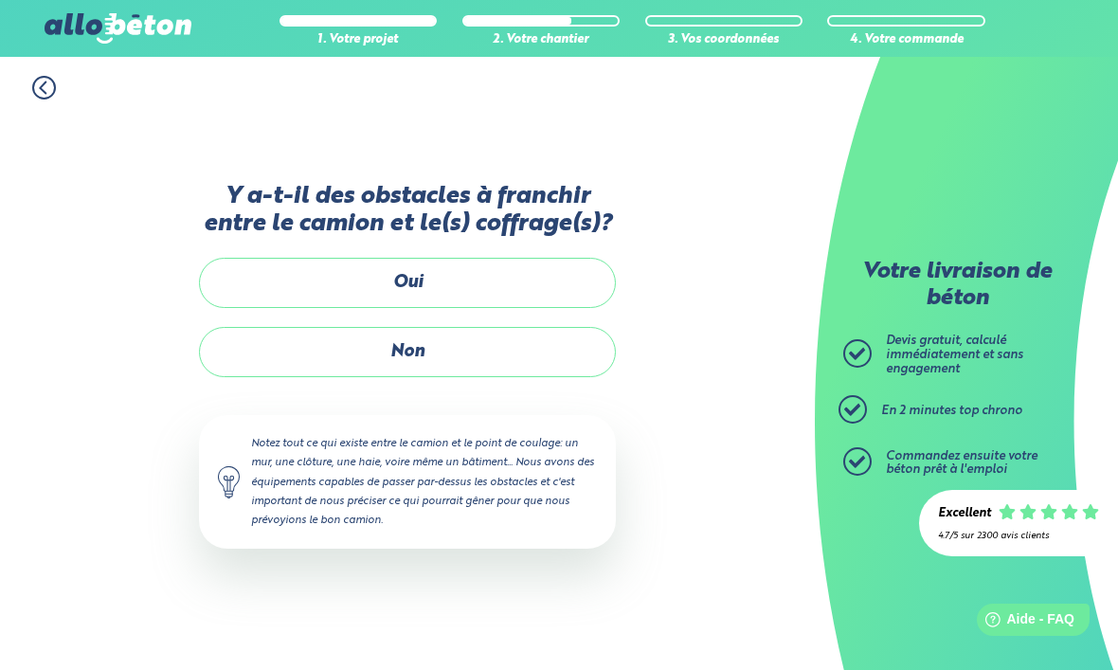
click at [47, 99] on span at bounding box center [44, 88] width 24 height 24
click at [53, 88] on icon at bounding box center [44, 88] width 24 height 24
click at [45, 95] on icon at bounding box center [44, 88] width 24 height 24
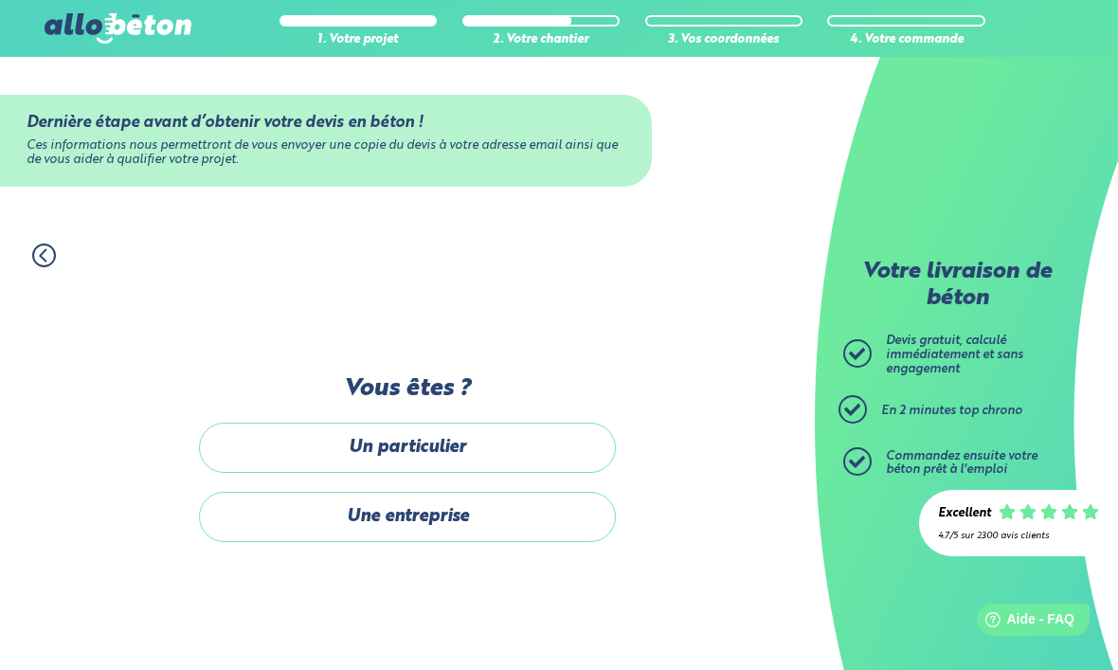
click at [138, 26] on img at bounding box center [118, 28] width 146 height 30
click at [336, 32] on div "1. Votre projet" at bounding box center [357, 28] width 157 height 37
click at [56, 250] on icon at bounding box center [44, 255] width 24 height 24
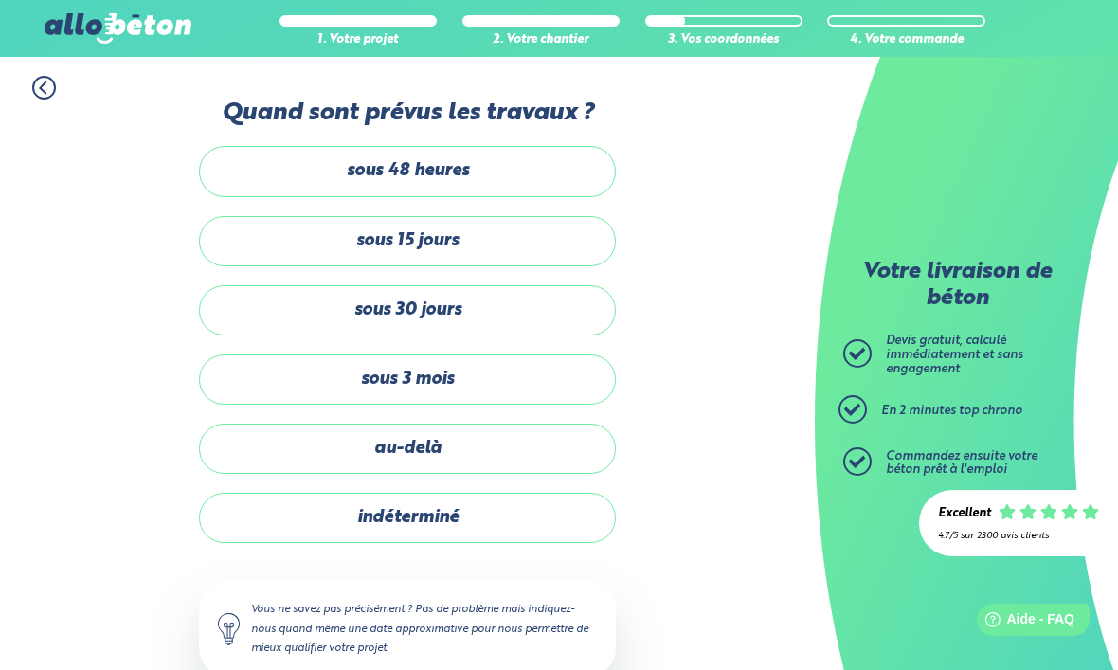
click at [39, 79] on circle at bounding box center [44, 88] width 22 height 22
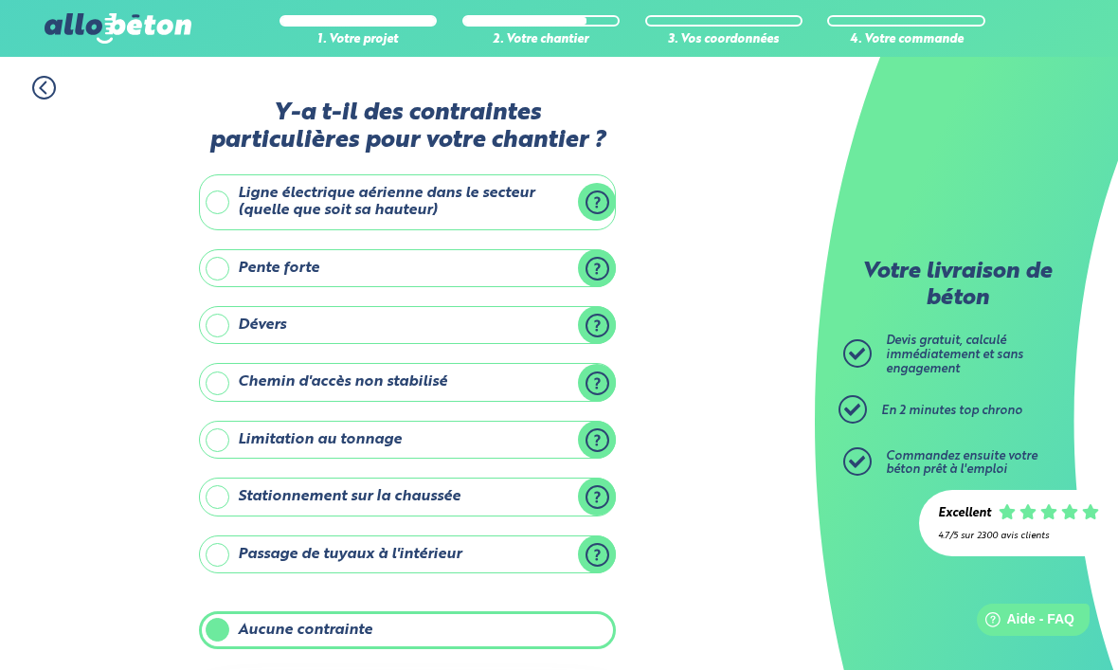
click at [48, 88] on icon at bounding box center [44, 88] width 24 height 24
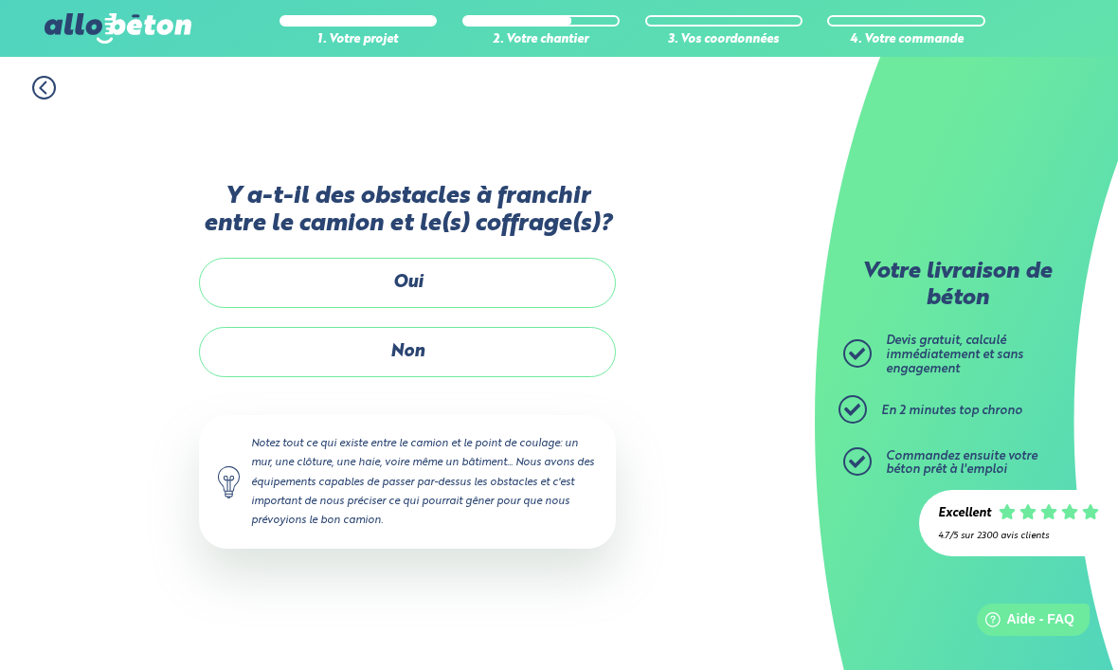
click at [46, 92] on icon at bounding box center [44, 88] width 24 height 24
click at [52, 97] on circle at bounding box center [44, 88] width 22 height 22
click at [55, 80] on icon at bounding box center [44, 88] width 24 height 24
click at [125, 20] on img at bounding box center [118, 28] width 146 height 30
click at [132, 30] on img at bounding box center [118, 28] width 146 height 30
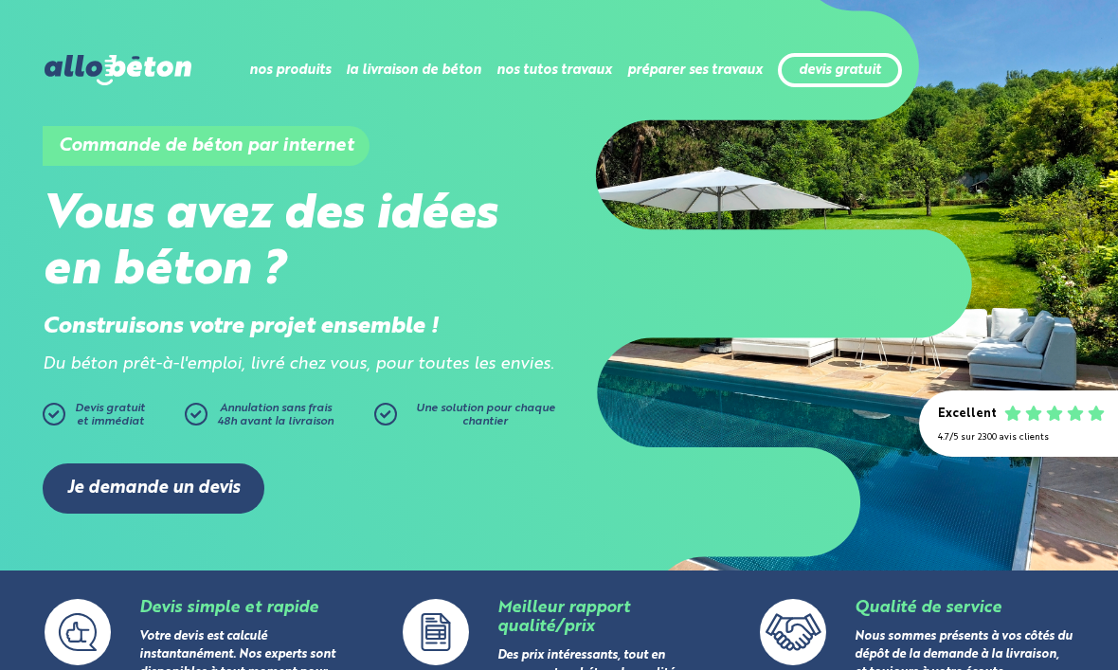
click at [847, 77] on link "devis gratuit" at bounding box center [839, 71] width 82 height 16
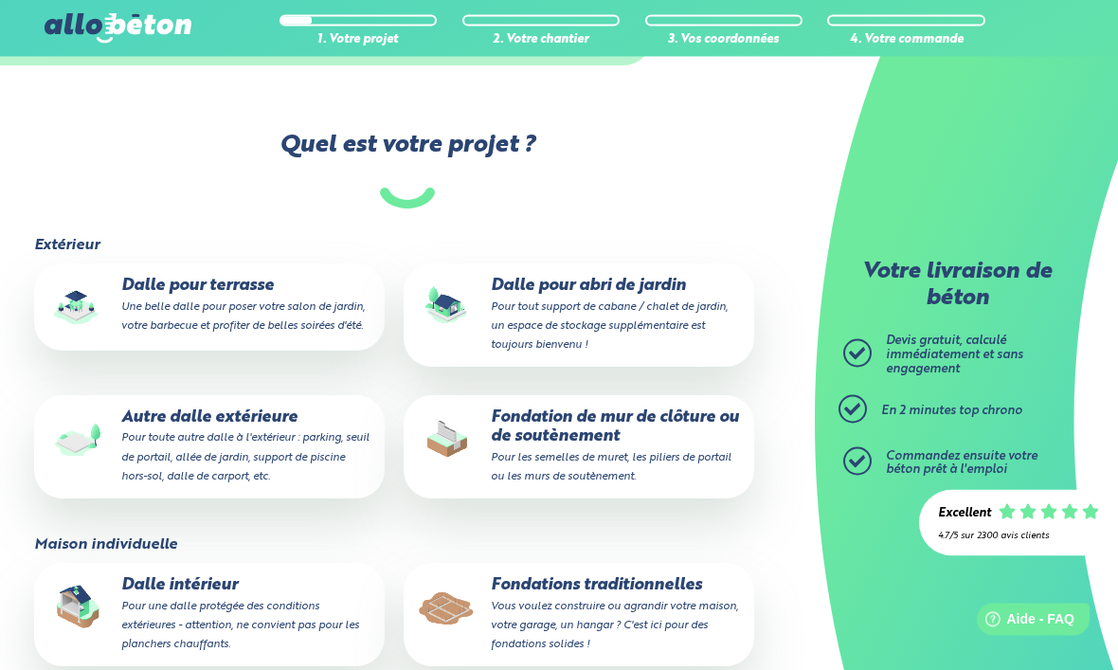
scroll to position [122, 0]
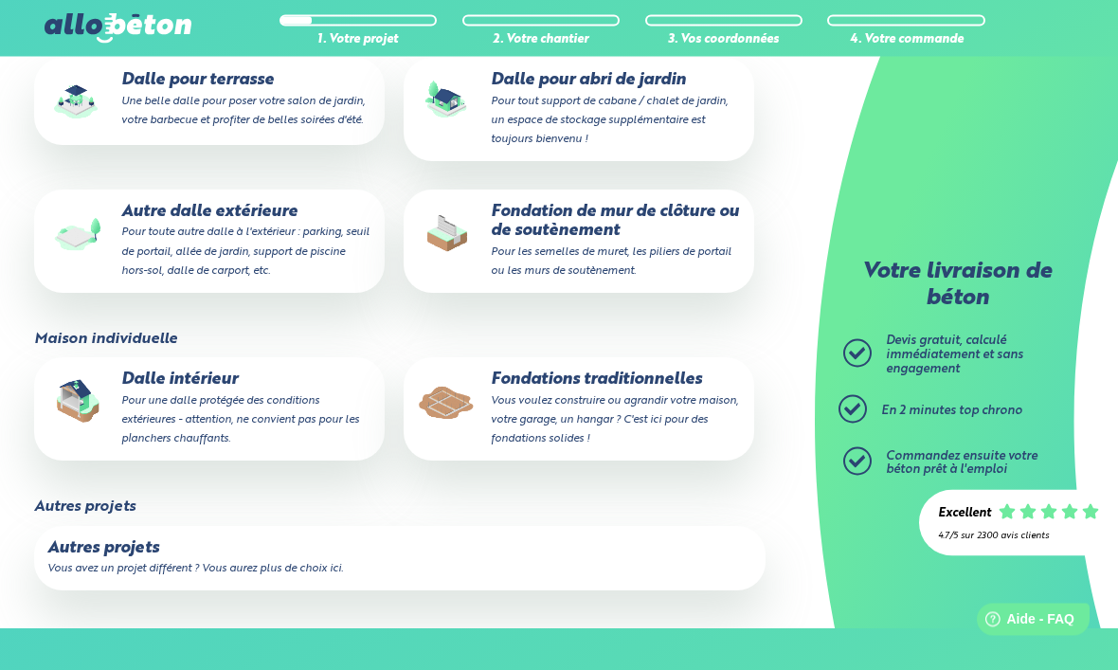
click at [417, 552] on label "Autres projets Vous avez un projet différent ? Vous aurez plus de choix ici." at bounding box center [399, 559] width 730 height 64
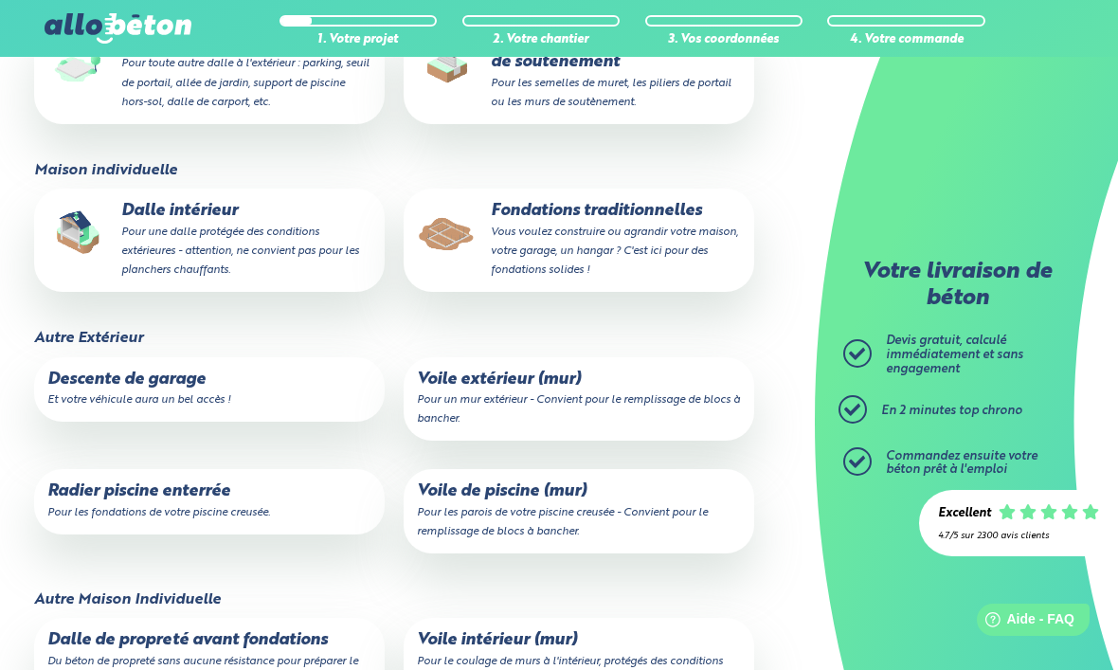
scroll to position [500, 0]
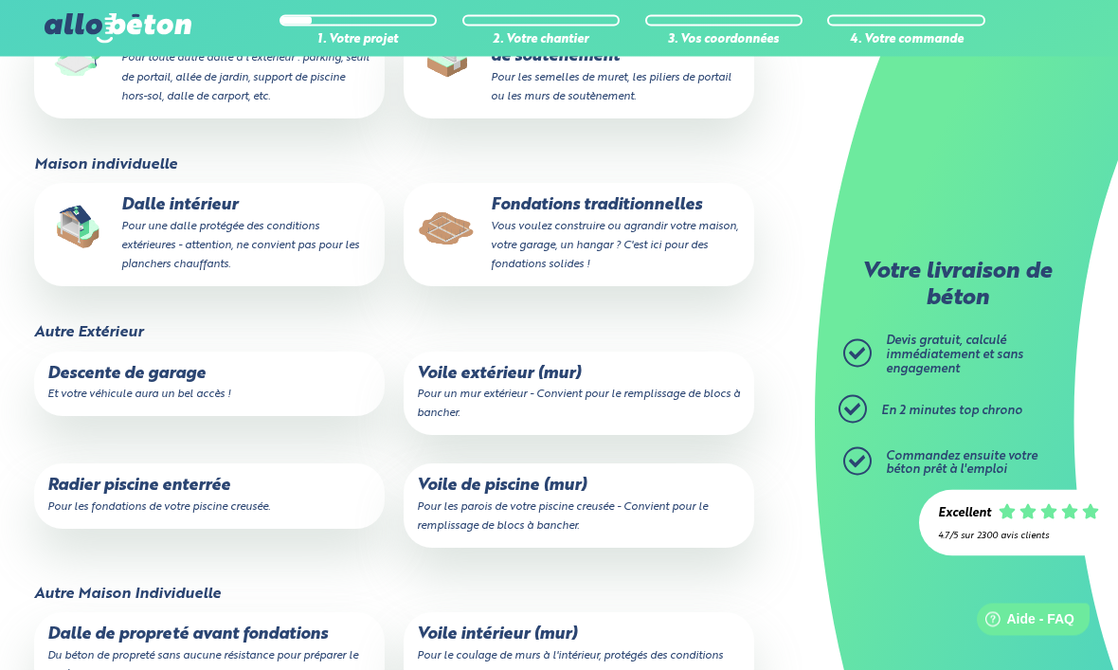
click at [250, 491] on p "Radier piscine enterrée Pour les fondations de votre piscine creusée." at bounding box center [209, 496] width 324 height 38
click at [0, 0] on input "Radier piscine enterrée Pour les fondations de votre piscine creusée." at bounding box center [0, 0] width 0 height 0
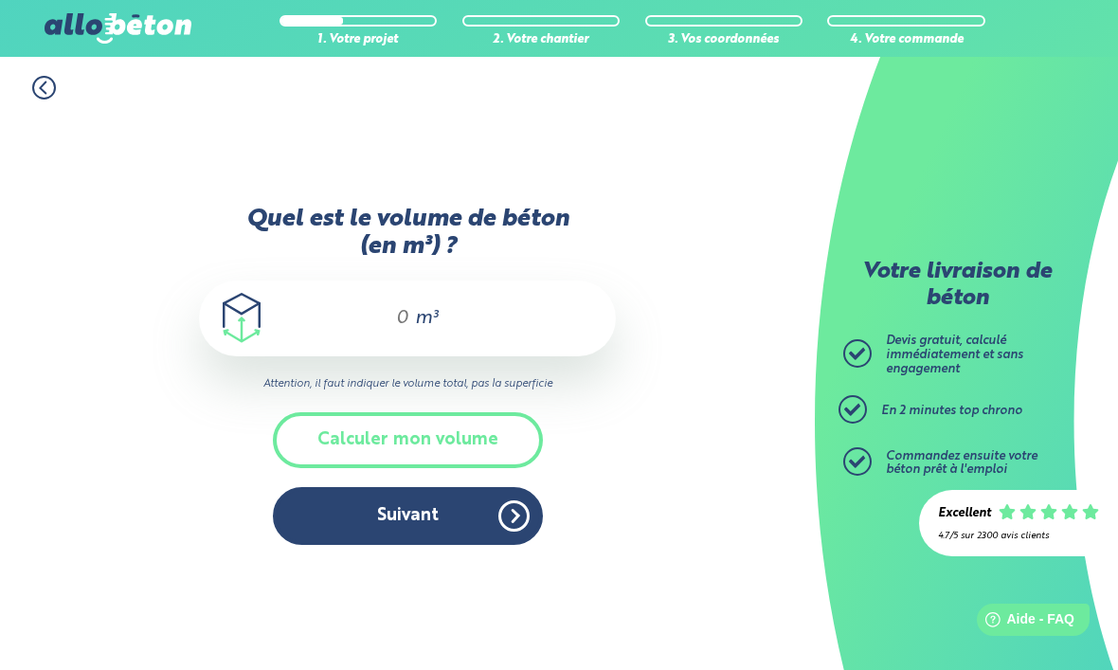
click at [394, 307] on input "Quel est le volume de béton (en m³) ?" at bounding box center [394, 318] width 32 height 23
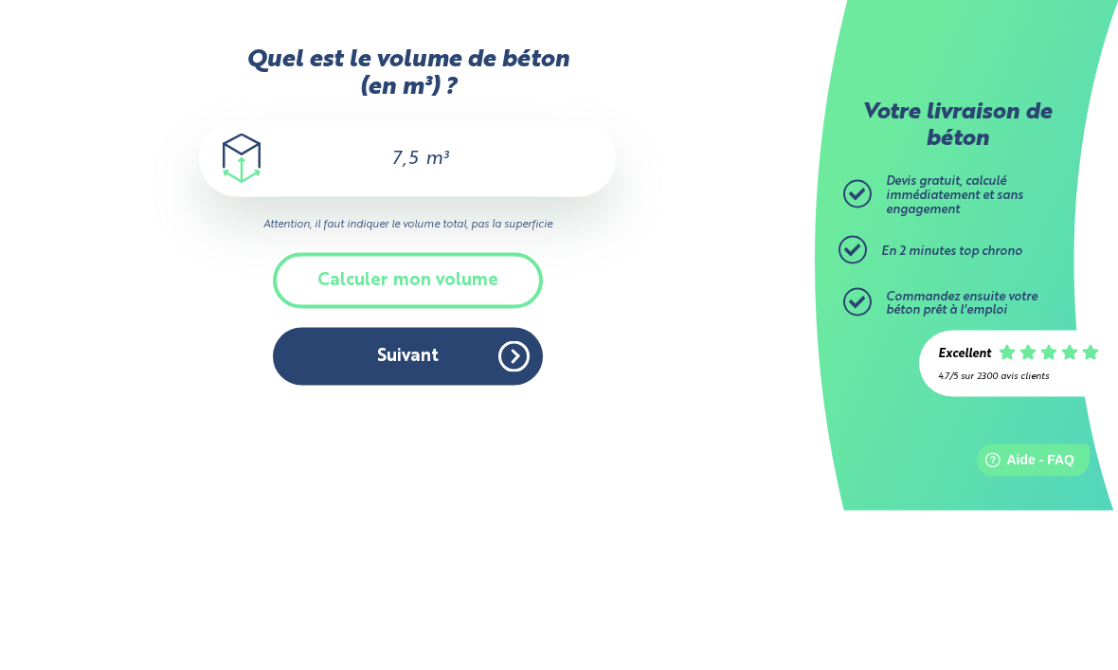
type input "7,5"
click at [732, 196] on div "1. Votre projet 2. Votre chantier 3. Vos coordonnées 4. Votre commande Quel est…" at bounding box center [407, 363] width 814 height 613
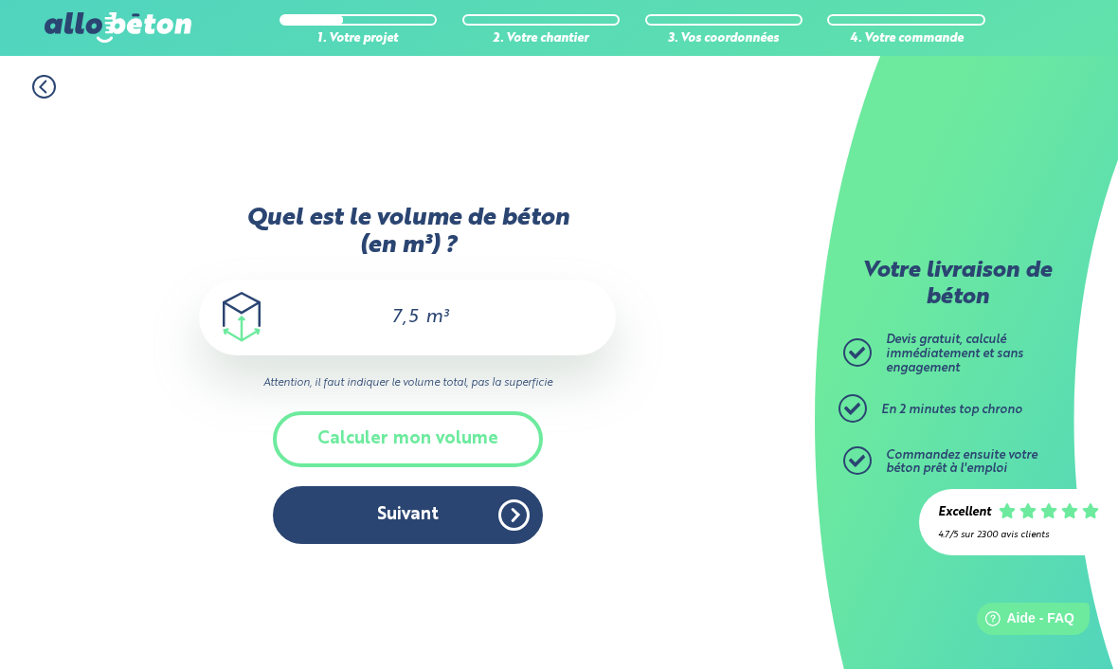
click at [486, 487] on button "Suivant" at bounding box center [408, 516] width 270 height 58
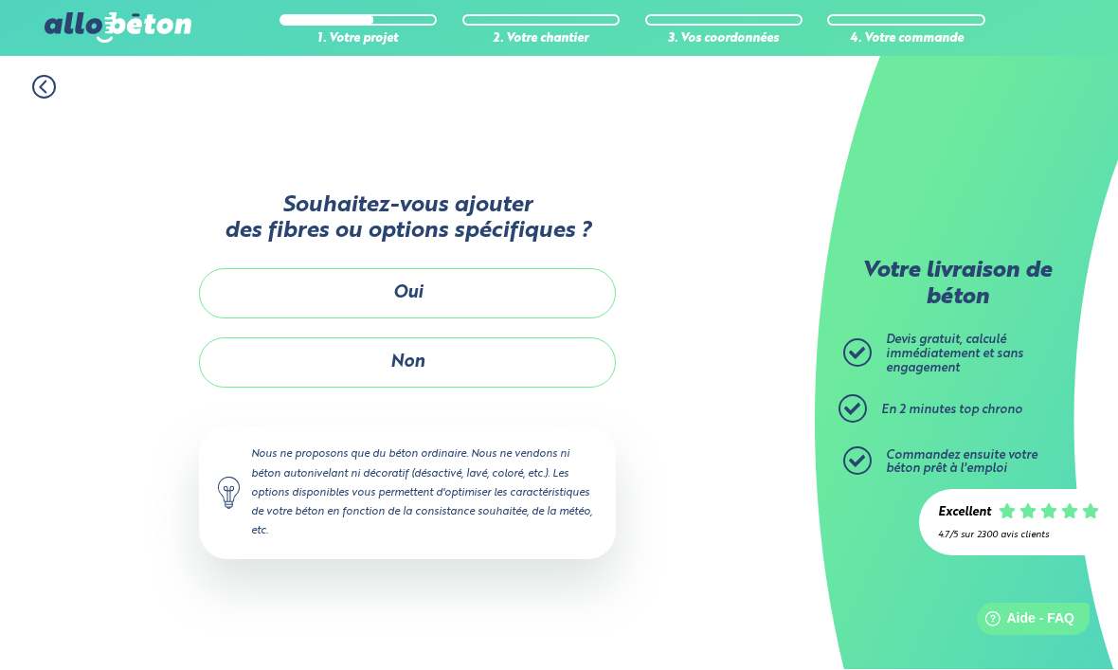
click at [537, 338] on button "Non" at bounding box center [407, 363] width 417 height 50
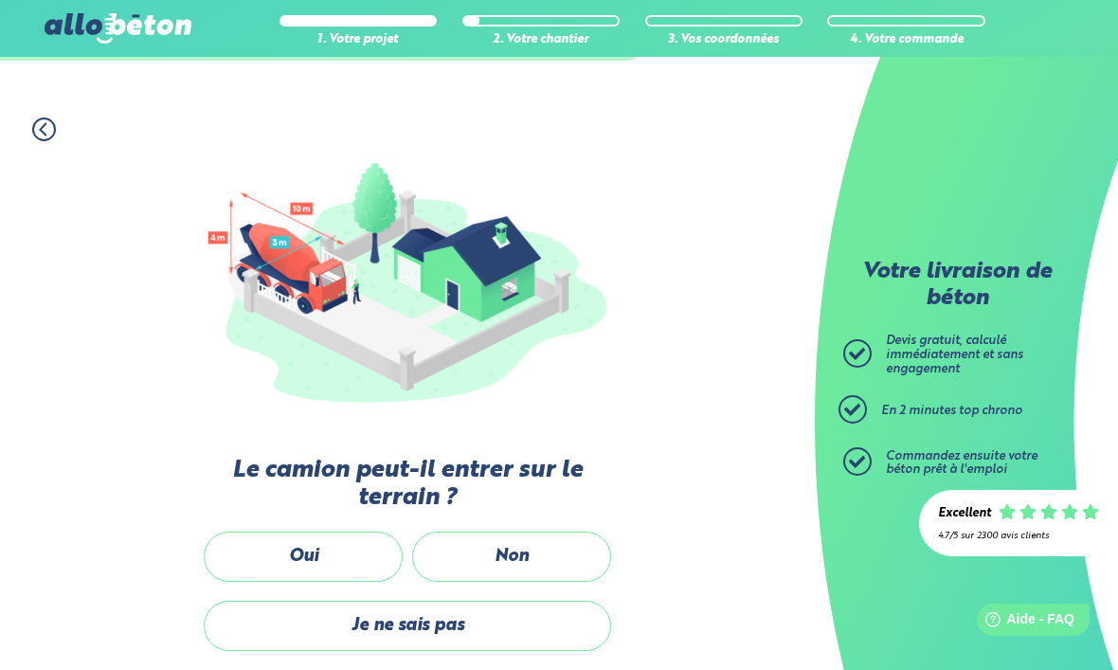
click at [321, 551] on label "Oui" at bounding box center [303, 556] width 199 height 50
click at [0, 0] on input "Oui" at bounding box center [0, 0] width 0 height 0
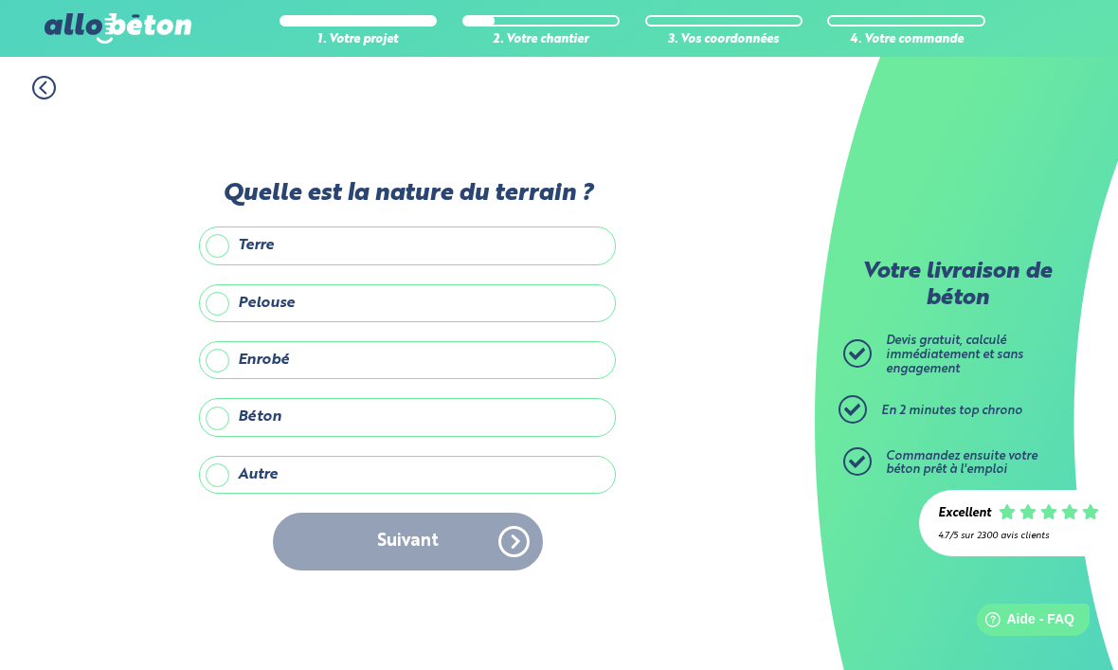
scroll to position [63, 0]
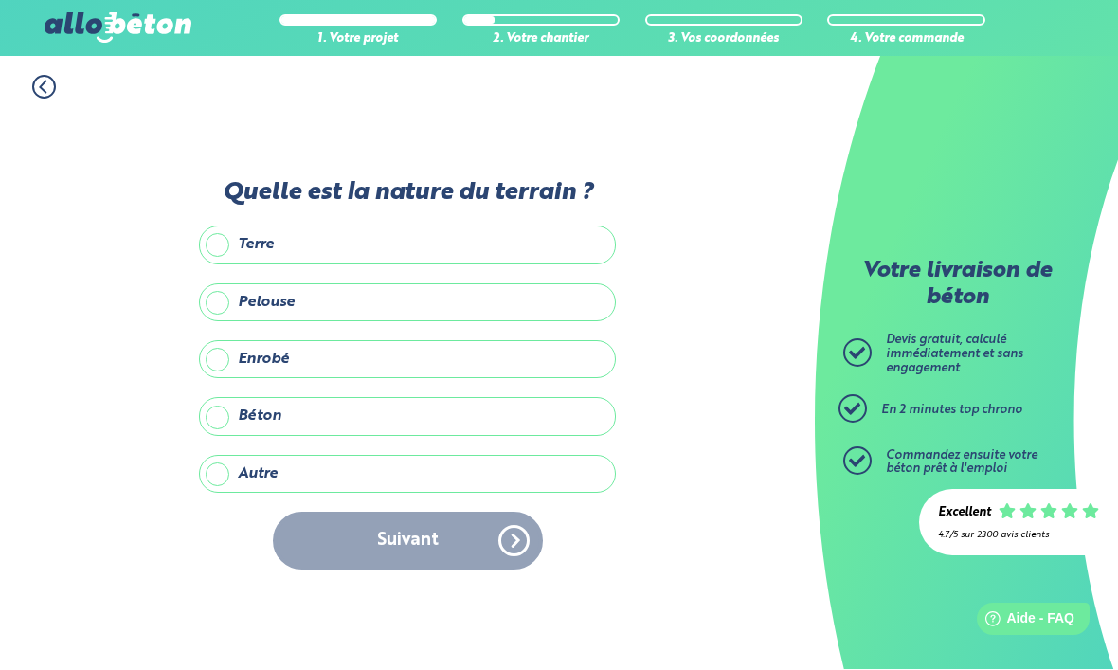
click at [539, 341] on label "Enrobé" at bounding box center [407, 360] width 417 height 38
click at [0, 0] on input "Enrobé" at bounding box center [0, 0] width 0 height 0
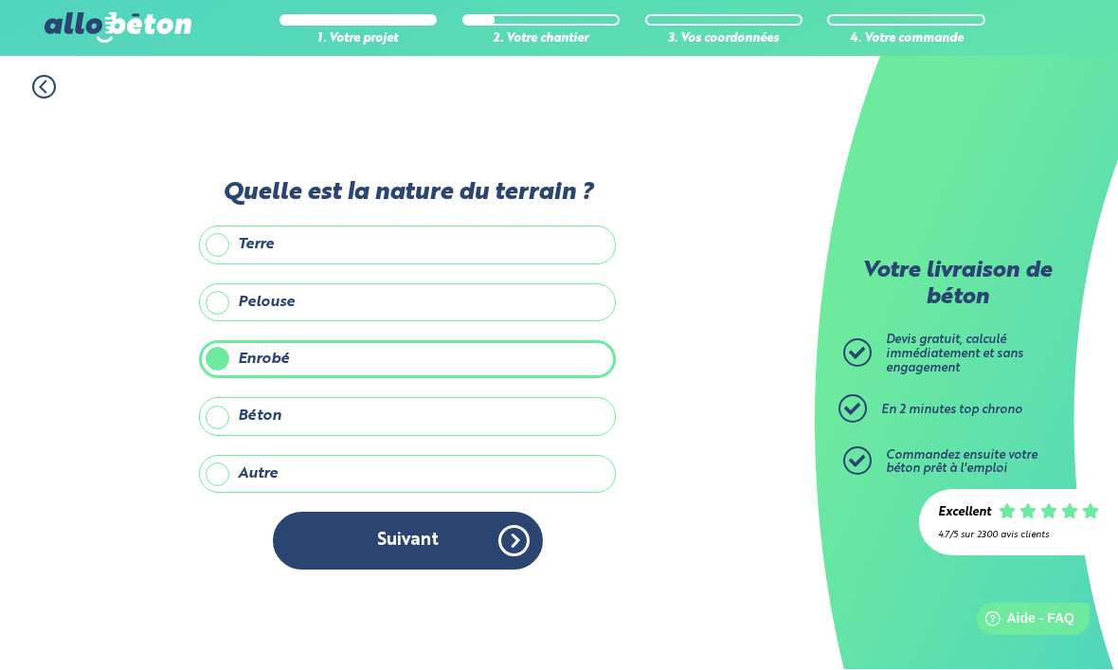
click at [460, 520] on button "Suivant" at bounding box center [408, 541] width 270 height 58
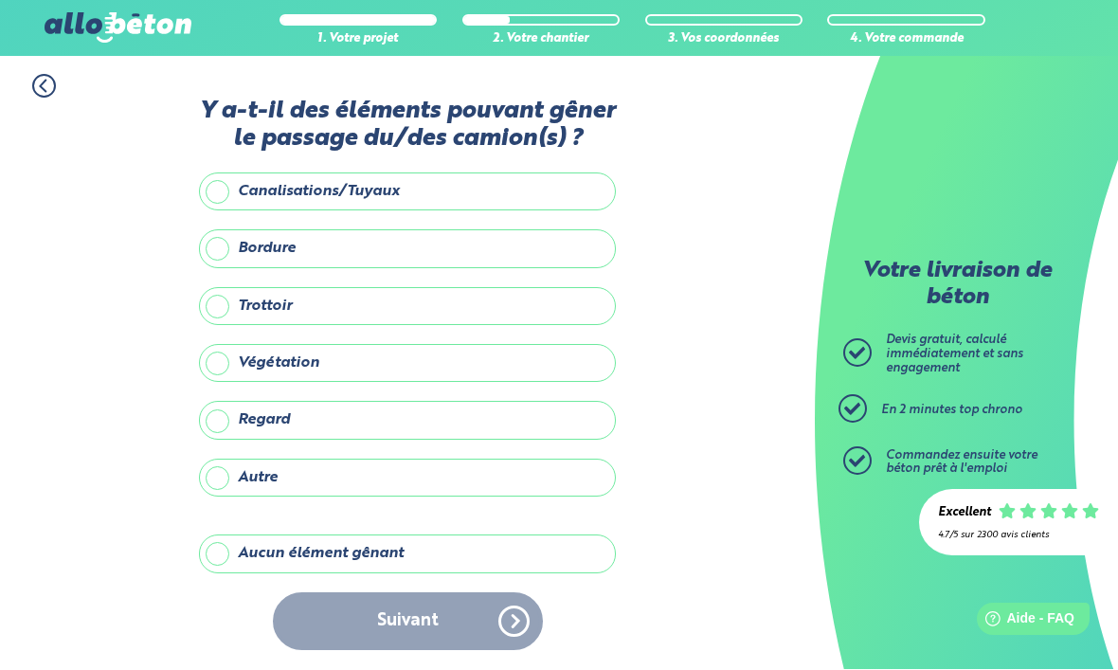
click at [442, 535] on label "Aucun élément gênant" at bounding box center [407, 554] width 417 height 38
click at [0, 0] on input "Aucun élément gênant" at bounding box center [0, 0] width 0 height 0
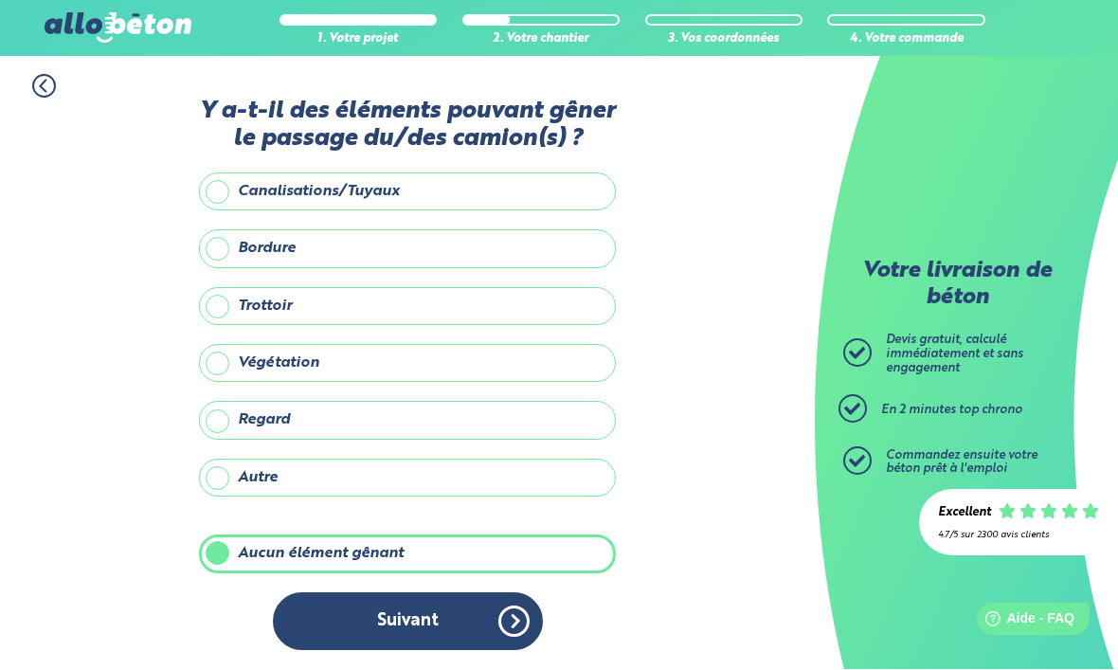
click at [409, 593] on button "Suivant" at bounding box center [408, 622] width 270 height 58
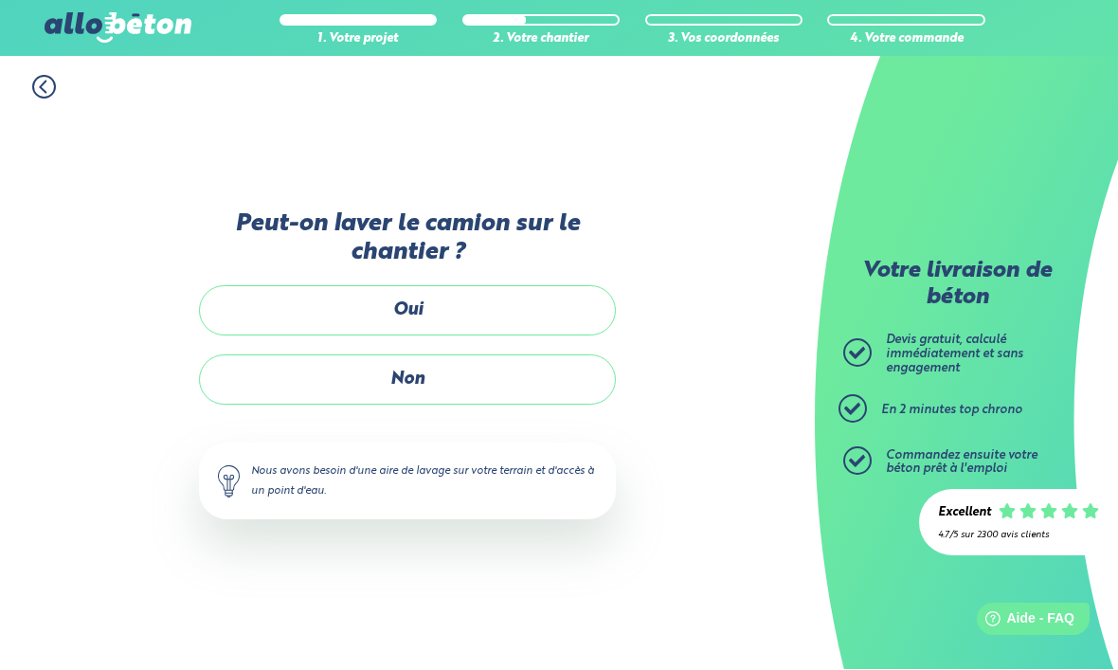
click at [510, 367] on label "Non" at bounding box center [407, 380] width 417 height 50
click at [0, 0] on input "Non" at bounding box center [0, 0] width 0 height 0
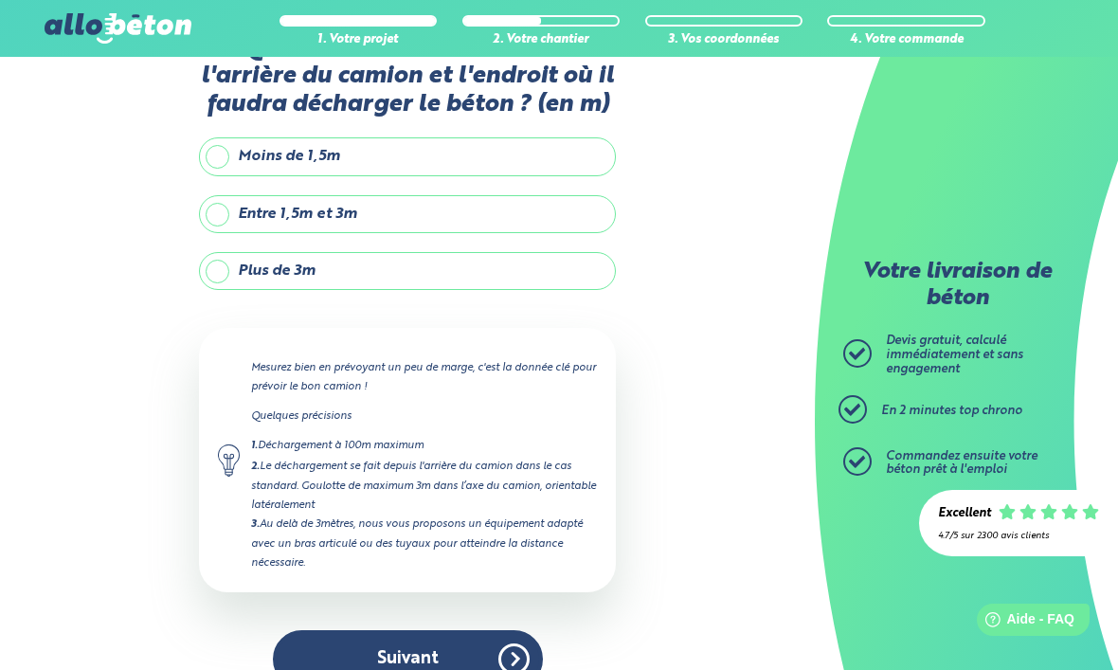
click at [407, 214] on label "Entre 1,5m et 3m" at bounding box center [407, 214] width 417 height 38
click at [0, 0] on input "Entre 1,5m et 3m" at bounding box center [0, 0] width 0 height 0
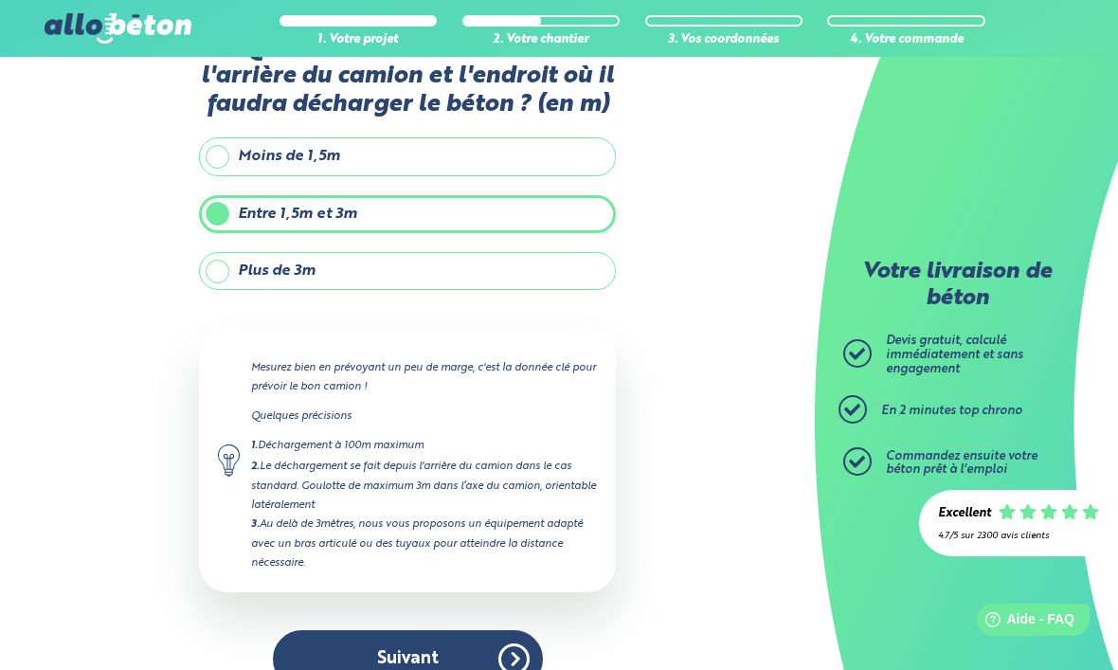
click at [386, 633] on button "Suivant" at bounding box center [408, 659] width 270 height 58
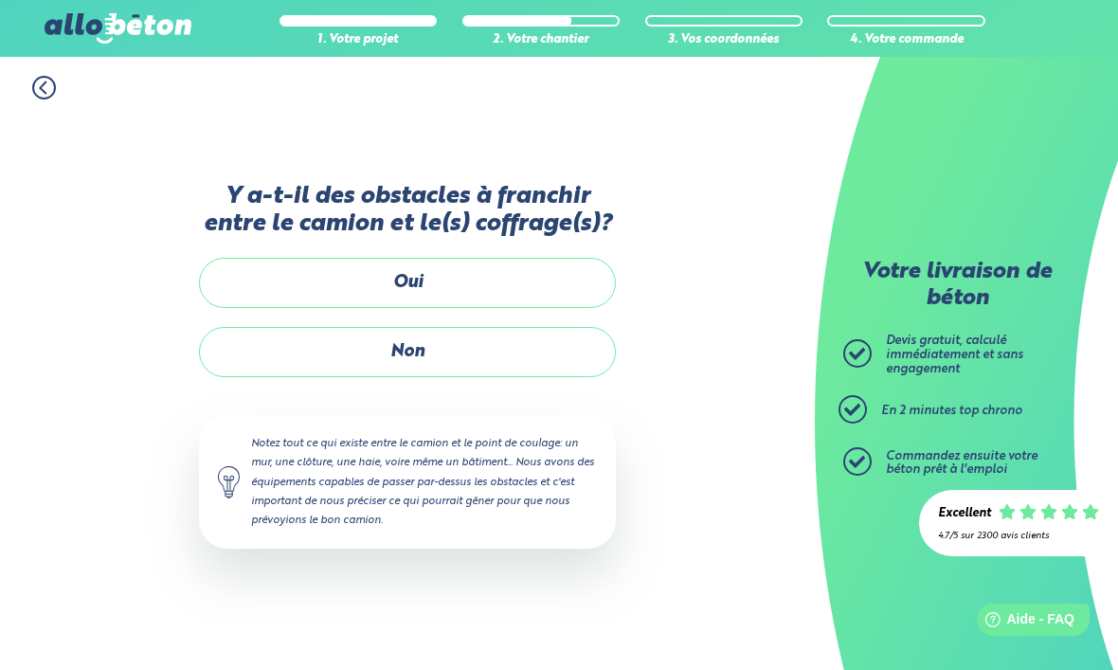
click at [495, 327] on label "Non" at bounding box center [407, 352] width 417 height 50
click at [0, 0] on input "Non" at bounding box center [0, 0] width 0 height 0
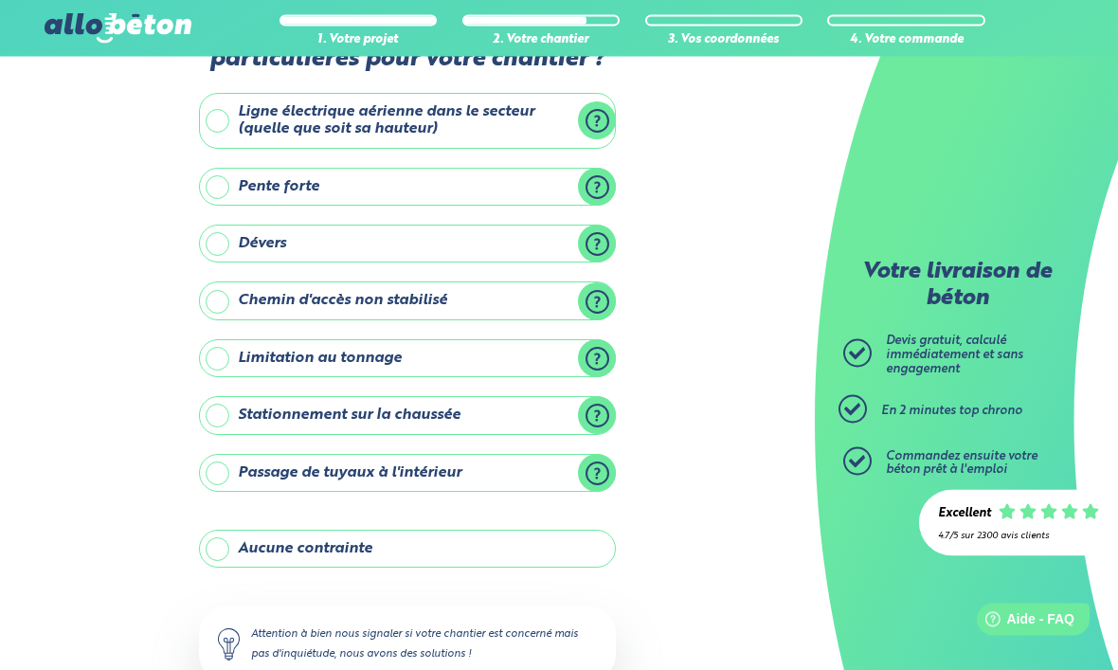
click at [415, 547] on label "Aucune contrainte" at bounding box center [407, 549] width 417 height 38
click at [0, 0] on input "Aucune contrainte" at bounding box center [0, 0] width 0 height 0
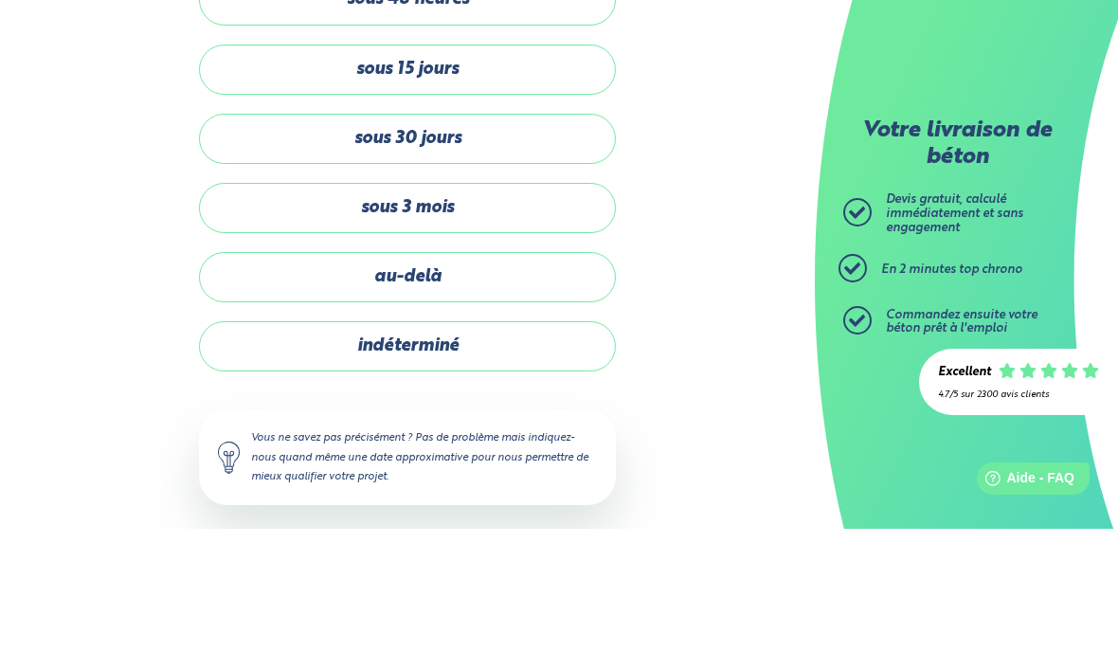
scroll to position [63, 0]
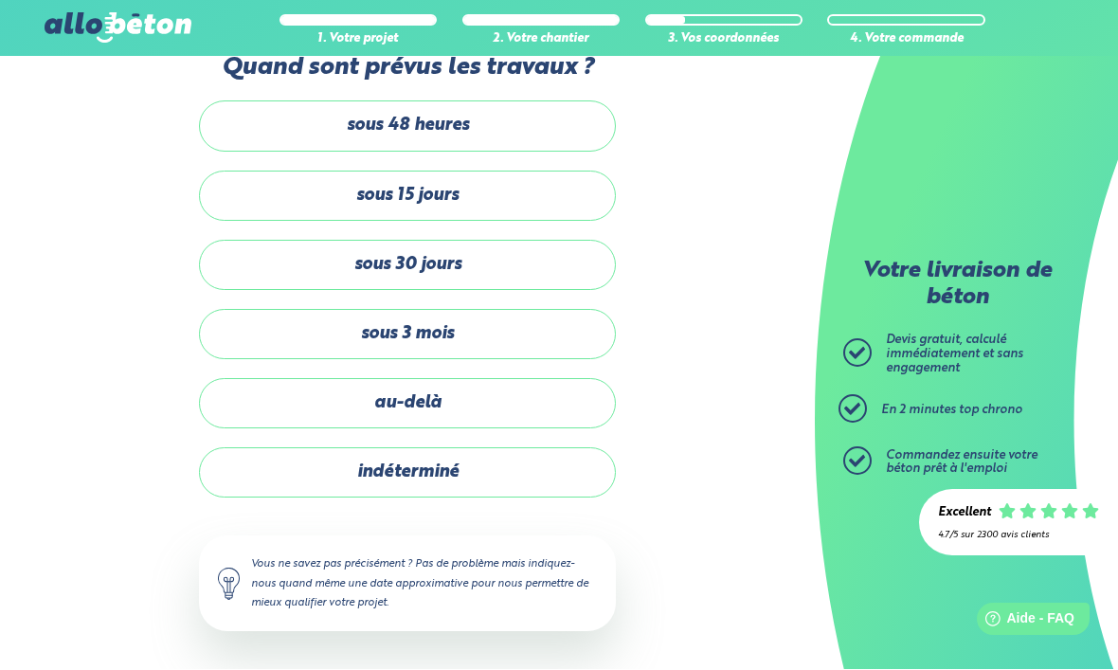
click at [466, 466] on label "indéterminé" at bounding box center [407, 473] width 417 height 50
click at [0, 0] on input "indéterminé" at bounding box center [0, 0] width 0 height 0
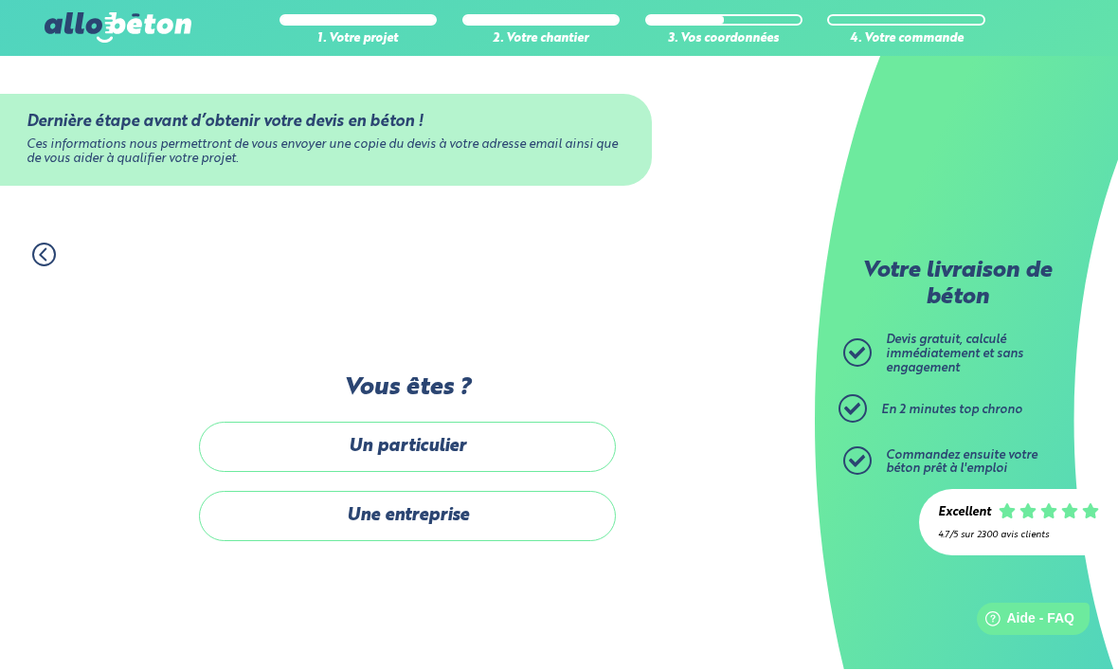
click at [505, 422] on label "Un particulier" at bounding box center [407, 447] width 417 height 50
click at [0, 0] on input "Un particulier" at bounding box center [0, 0] width 0 height 0
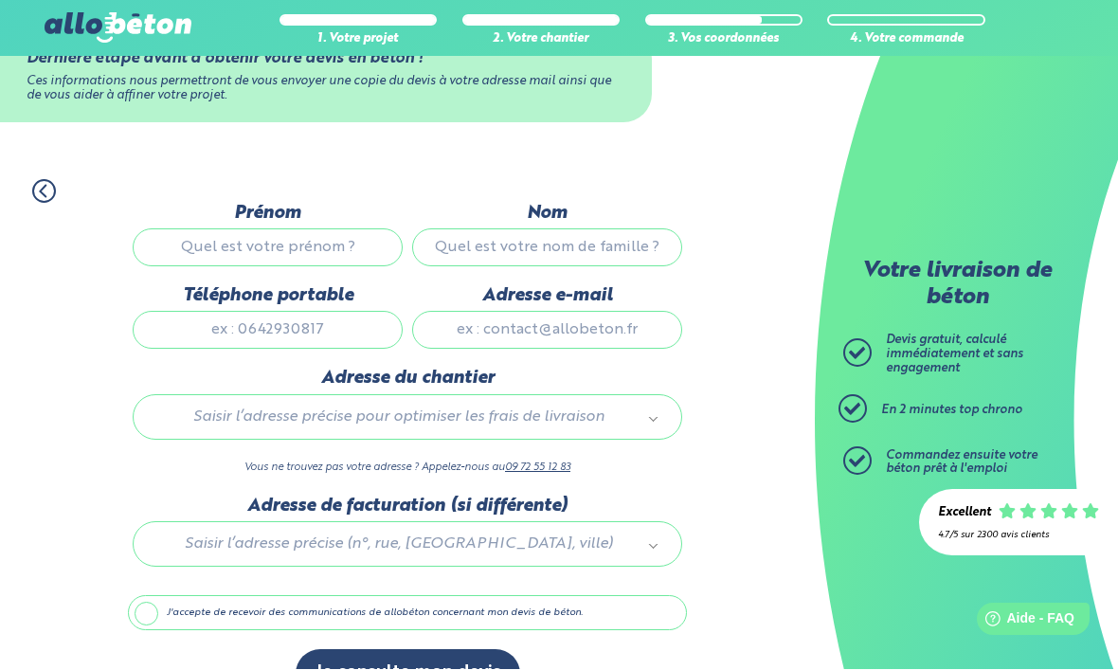
scroll to position [64, 0]
click at [338, 252] on input "Prénom" at bounding box center [268, 247] width 270 height 38
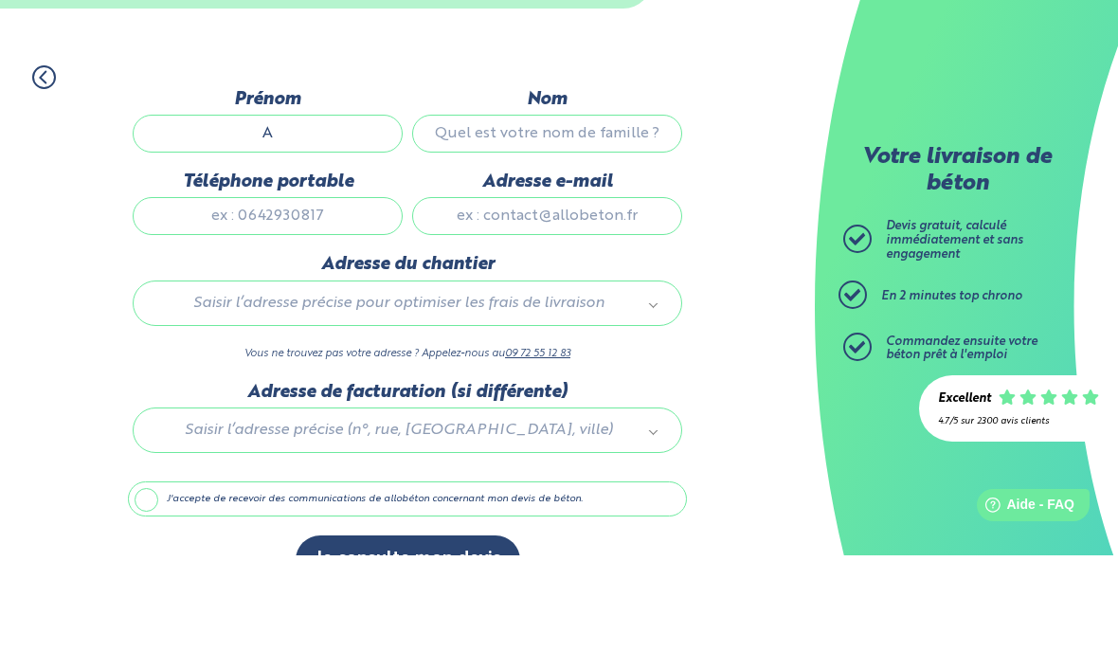
type input "A"
click at [577, 229] on input "Nom" at bounding box center [547, 248] width 270 height 38
type input "M"
click at [278, 312] on input "Téléphone portable" at bounding box center [268, 331] width 270 height 38
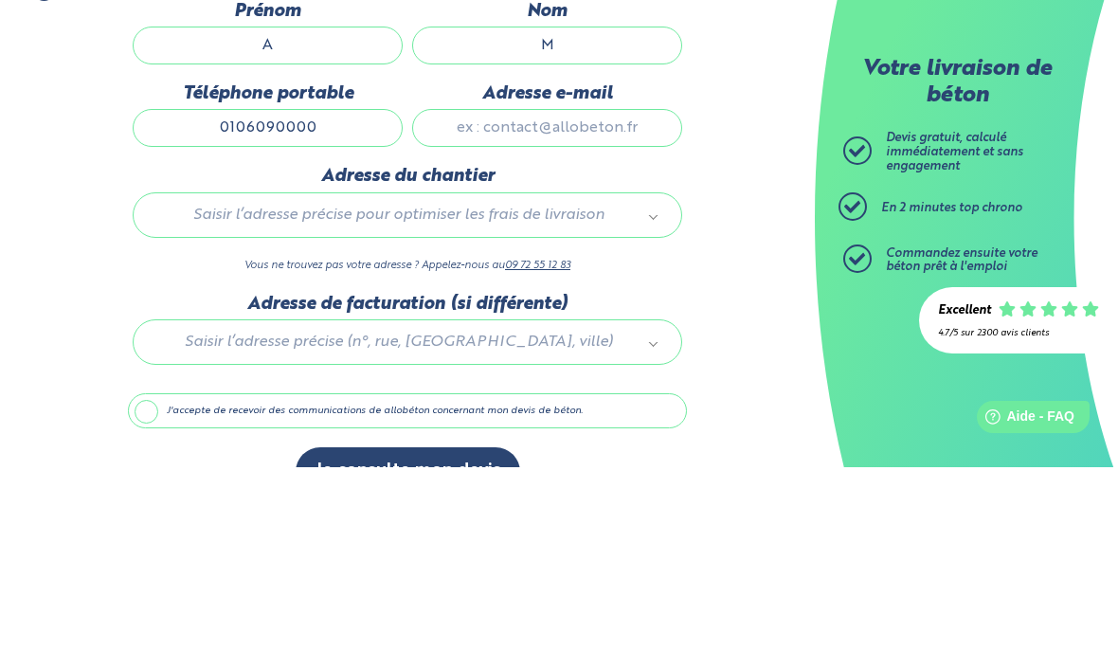
type input "0106090000"
click at [576, 312] on input "Adresse e-mail" at bounding box center [547, 331] width 270 height 38
type input "am"
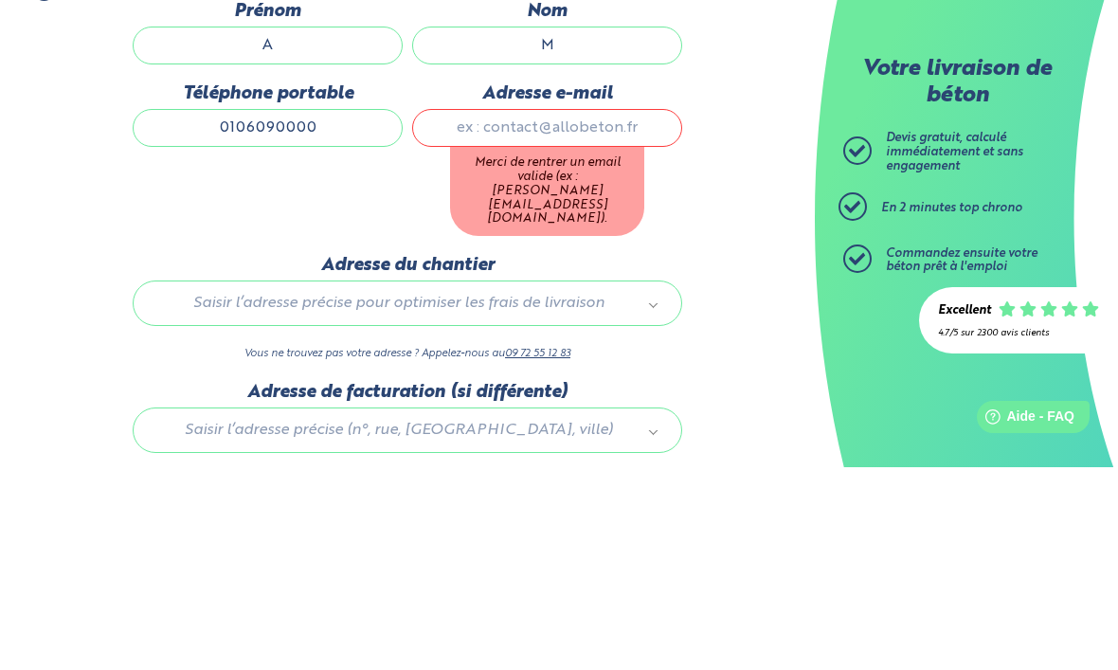
type input "am.monts37@gmail.com"
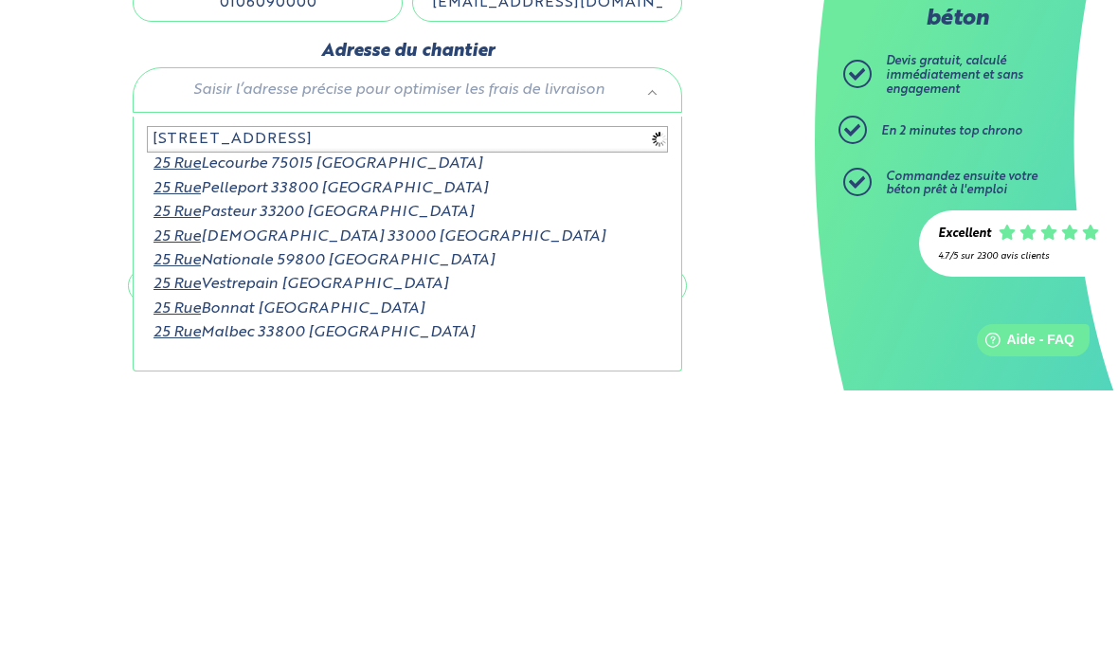
type input "25 rue du platr"
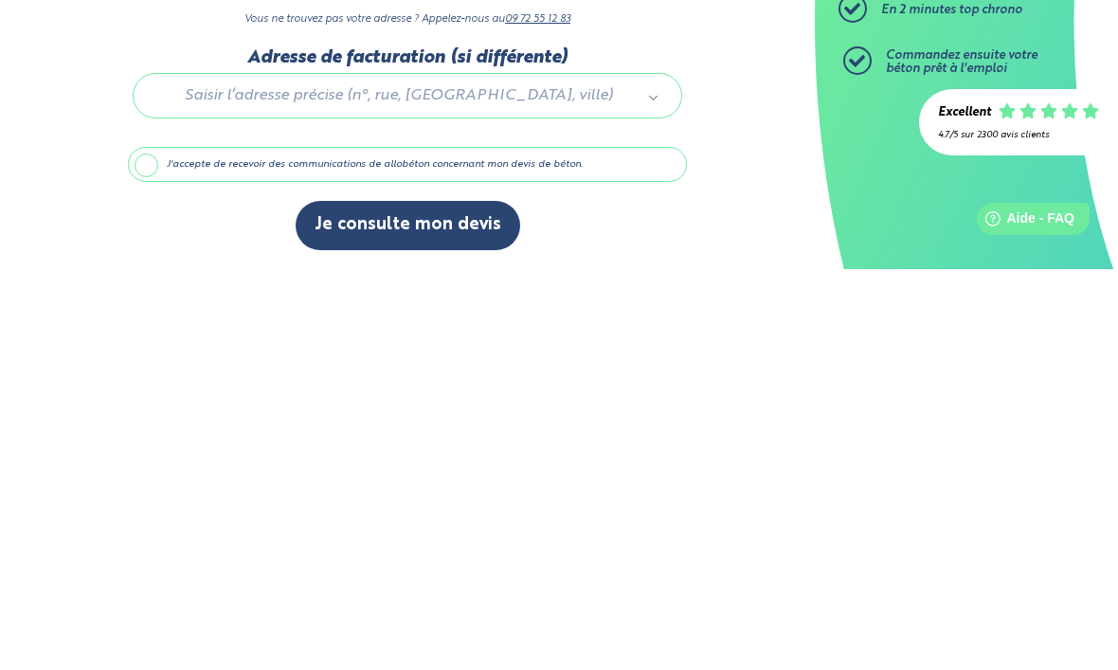
click at [280, 547] on label "J'accepte de recevoir des communications de allobéton concernant mon devis de b…" at bounding box center [407, 565] width 559 height 36
click at [0, 0] on input "J'accepte de recevoir des communications de allobéton concernant mon devis de b…" at bounding box center [0, 0] width 0 height 0
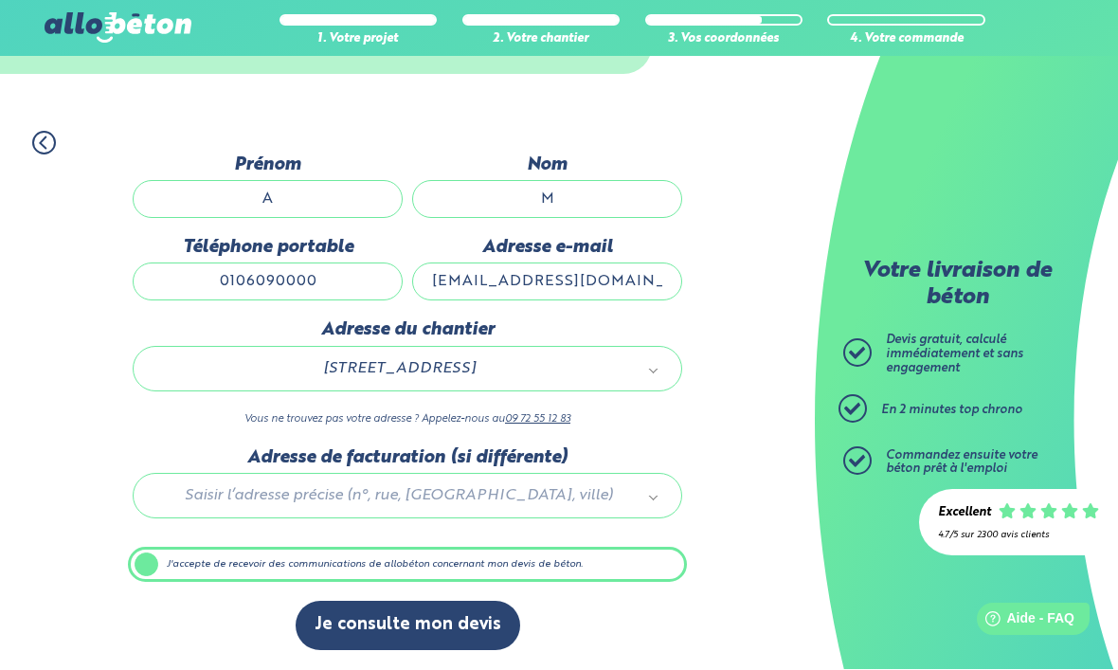
click at [412, 622] on button "Je consulte mon devis" at bounding box center [407, 625] width 224 height 48
